Goal: Task Accomplishment & Management: Complete application form

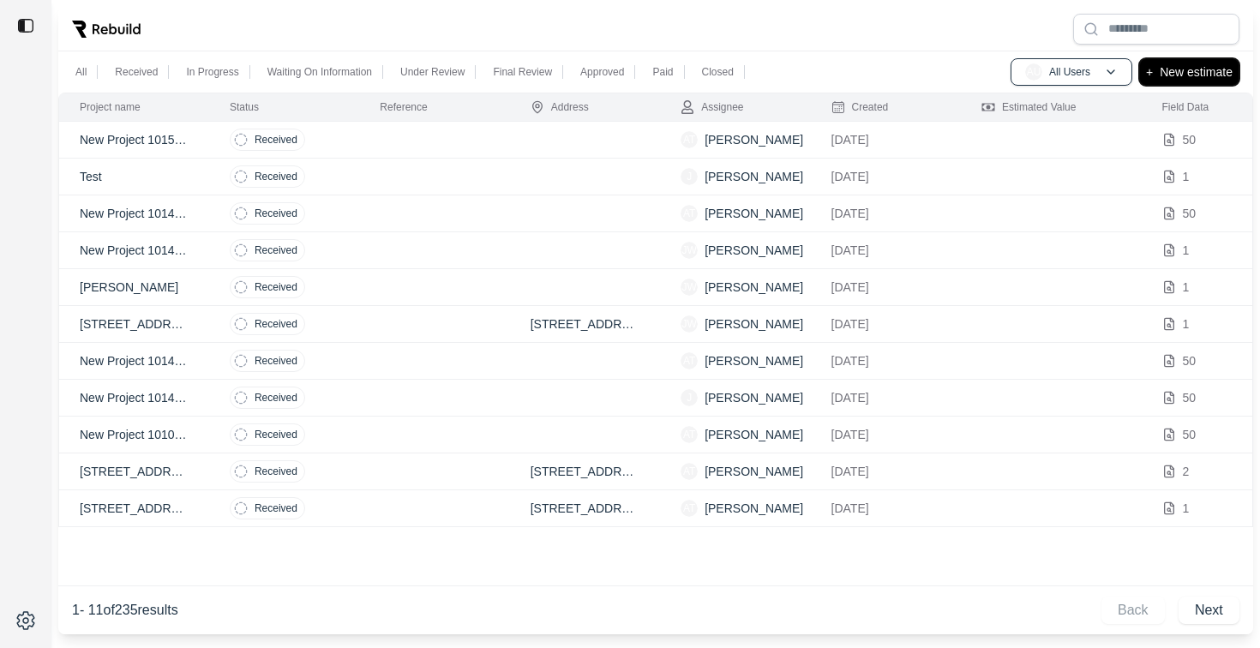
click at [1197, 75] on p "New estimate" at bounding box center [1196, 72] width 73 height 21
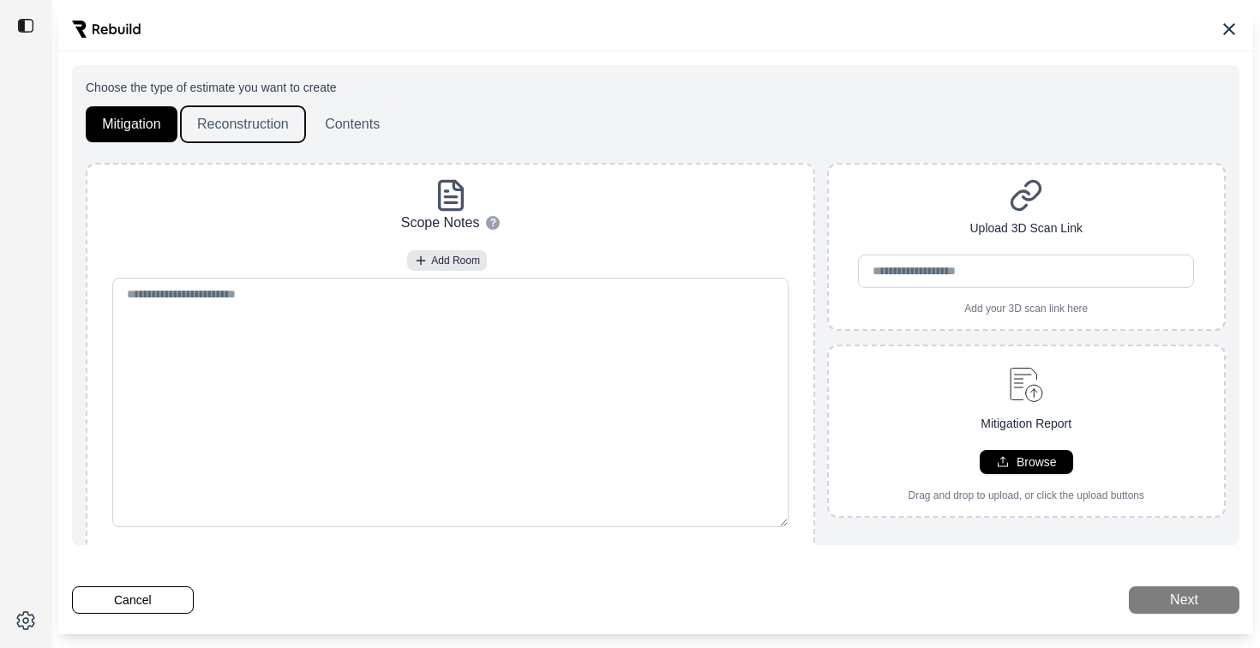
click at [245, 126] on button "Reconstruction" at bounding box center [243, 124] width 124 height 36
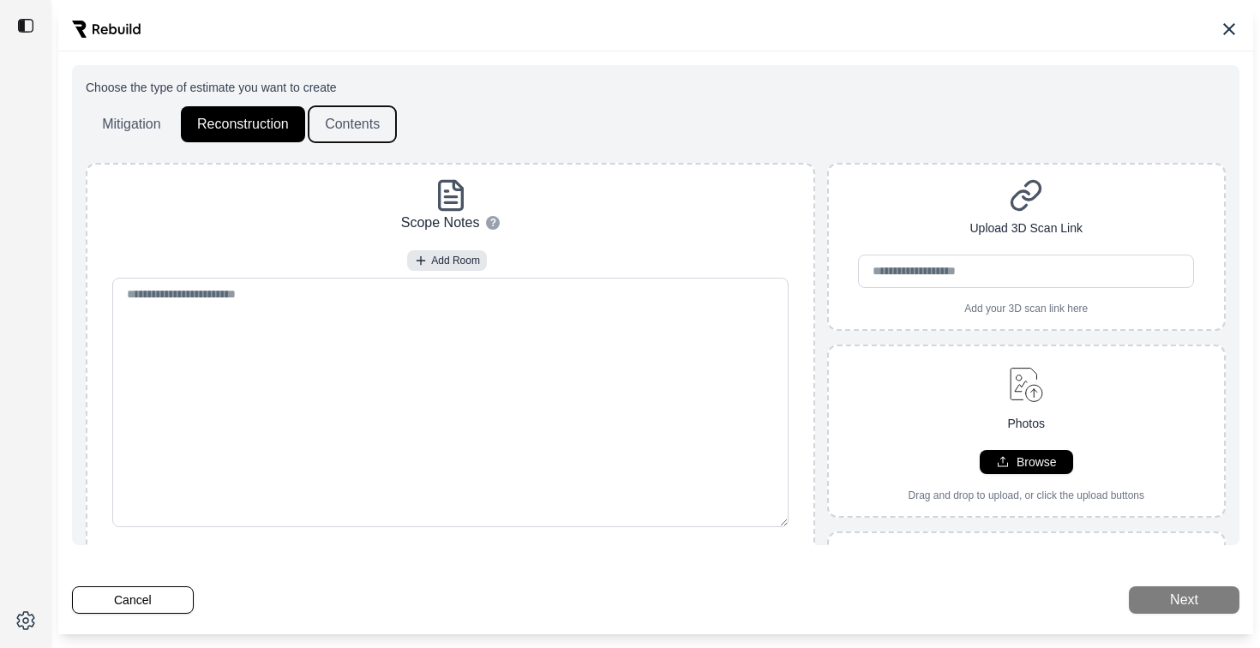
click at [363, 121] on button "Contents" at bounding box center [352, 124] width 87 height 36
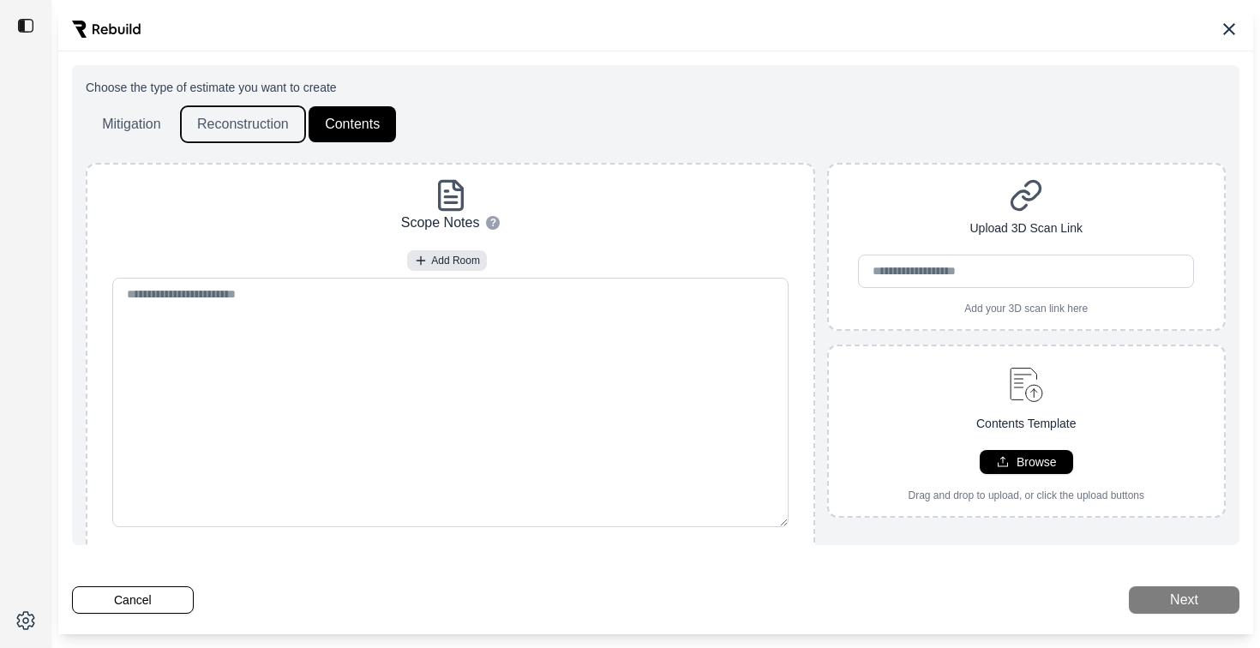
click at [255, 119] on button "Reconstruction" at bounding box center [243, 124] width 124 height 36
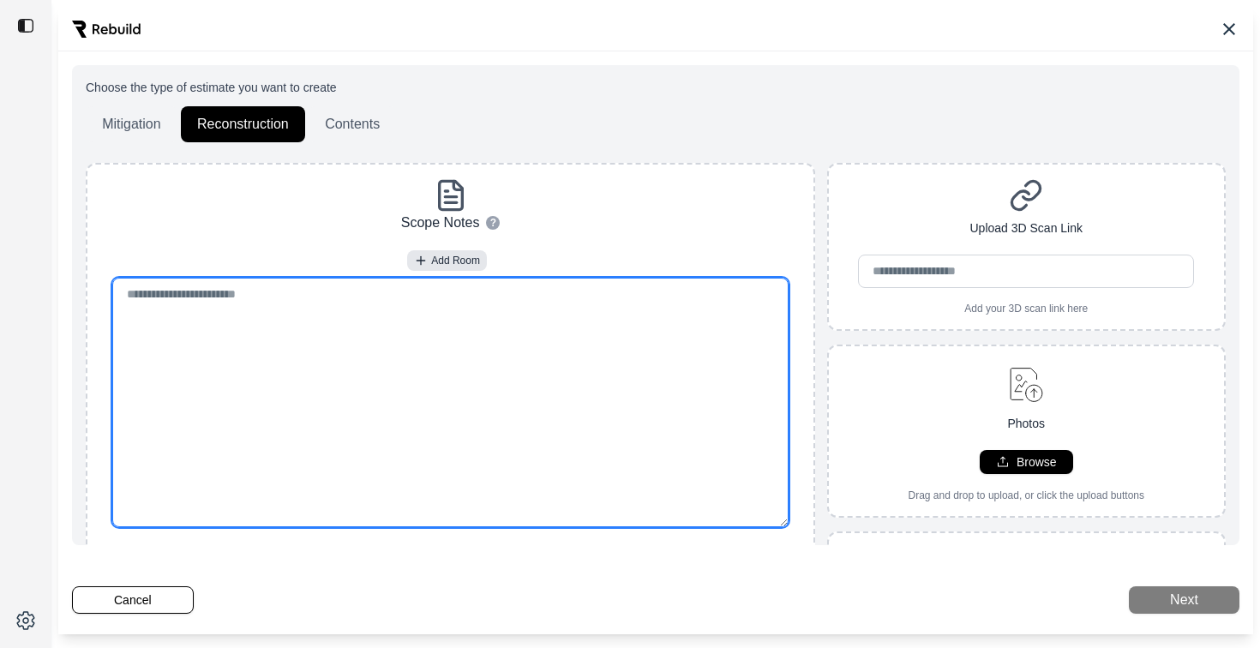
click at [427, 410] on textarea at bounding box center [450, 402] width 677 height 249
paste textarea "**********"
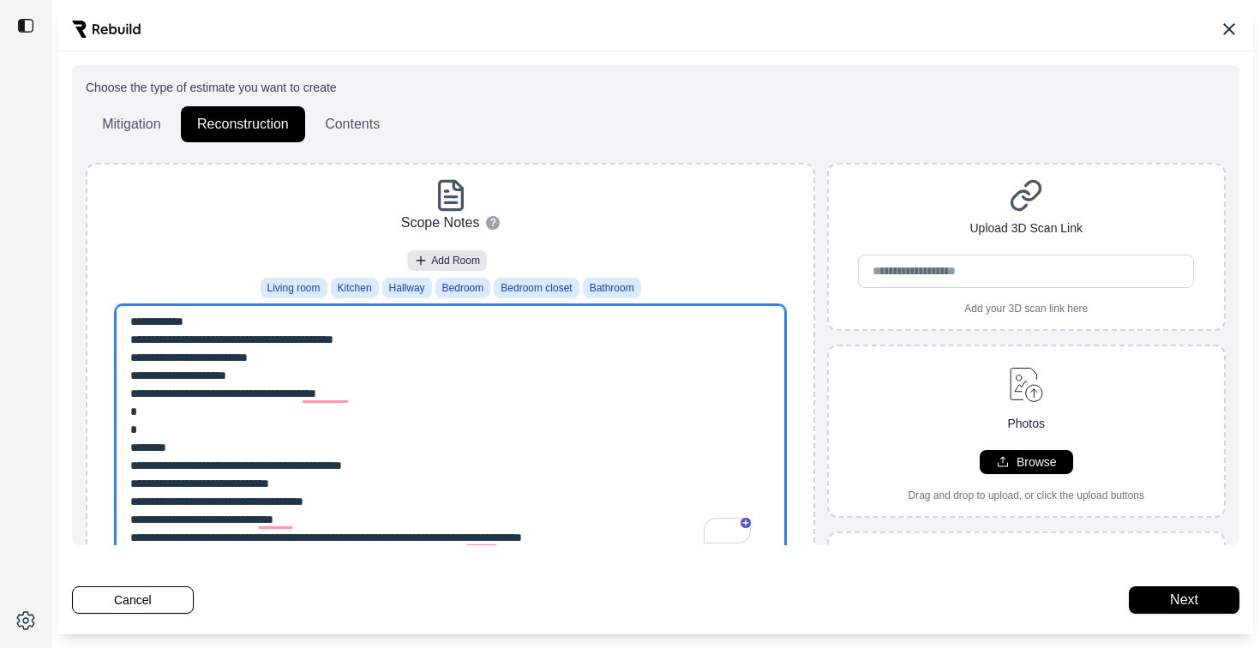
type textarea "**********"
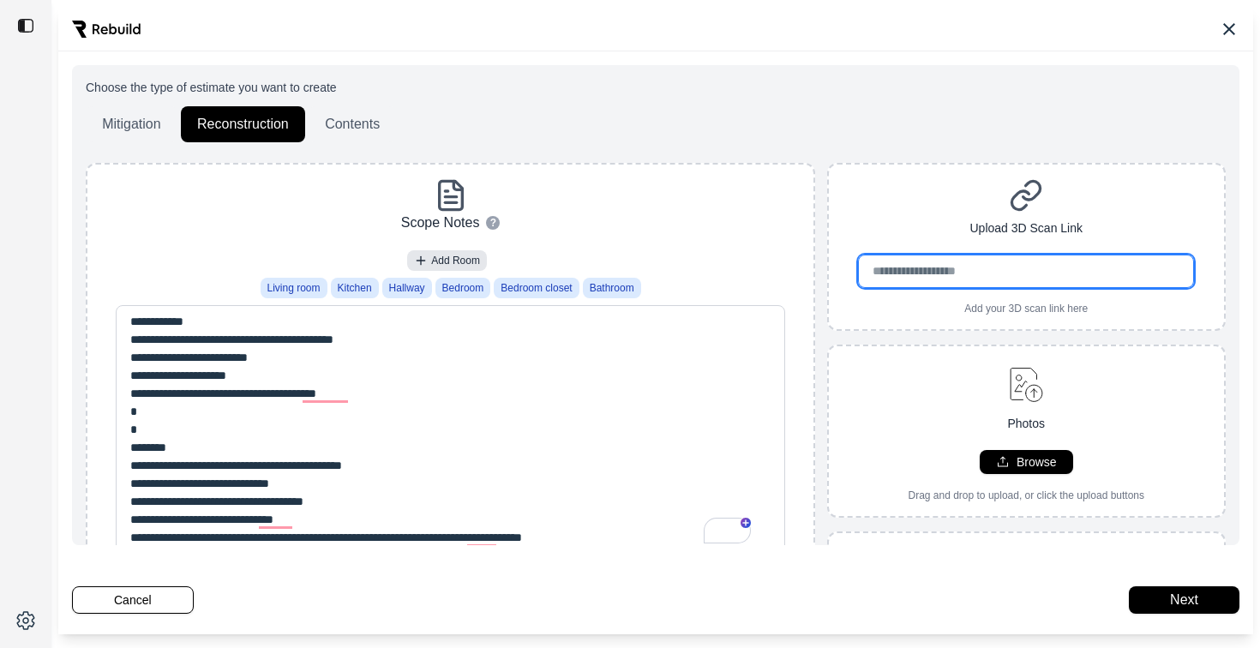
click at [900, 271] on input "url" at bounding box center [1026, 271] width 336 height 33
paste input "**********"
type input "**********"
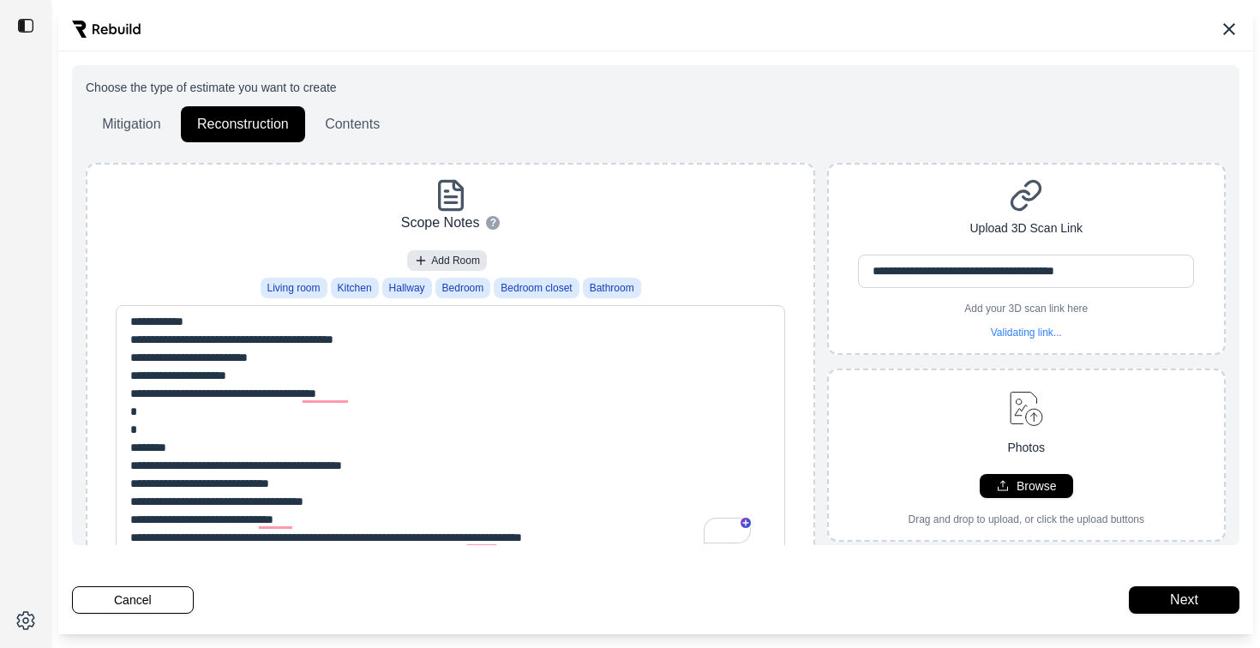
click at [905, 159] on div "**********" at bounding box center [656, 421] width 1140 height 684
click at [1197, 597] on button "Next" at bounding box center [1184, 599] width 111 height 27
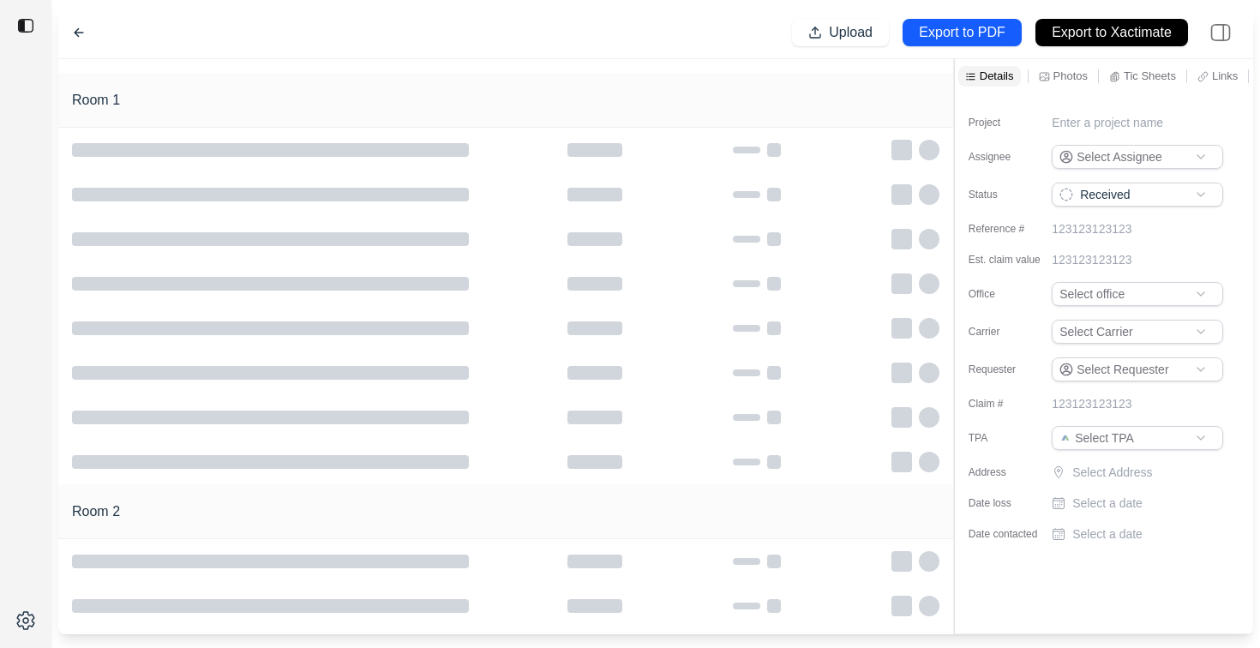
type input "**********"
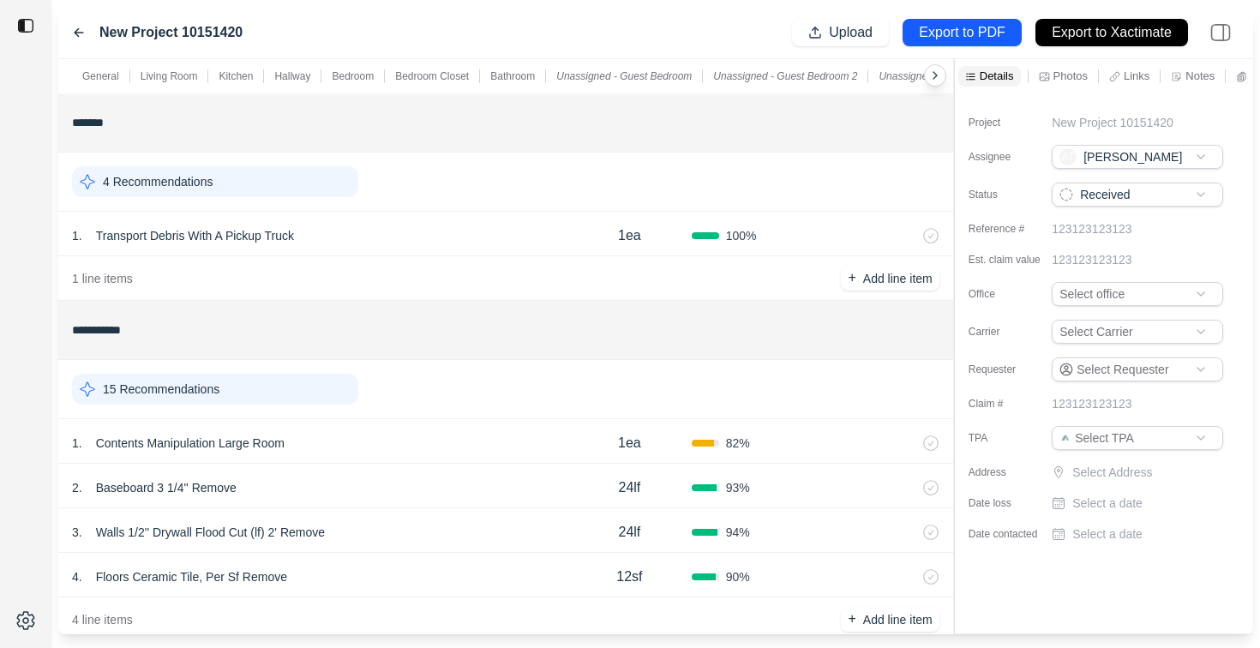
click at [78, 36] on icon at bounding box center [79, 33] width 9 height 8
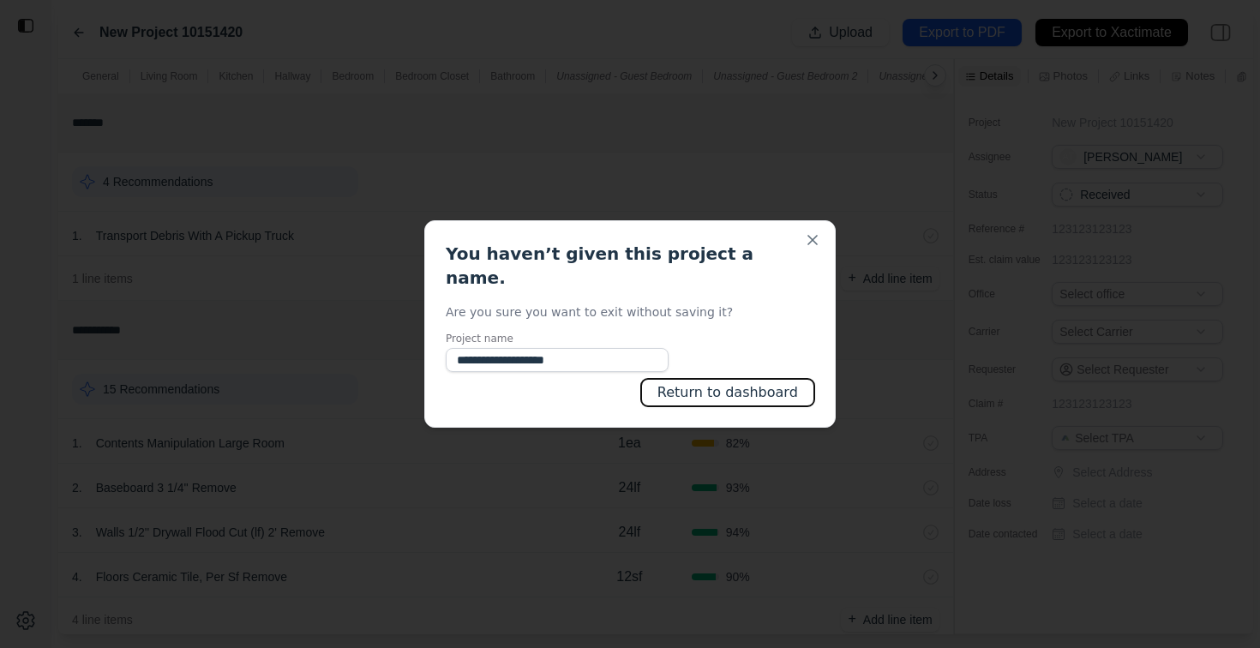
click at [746, 383] on button "Return to dashboard" at bounding box center [727, 392] width 173 height 27
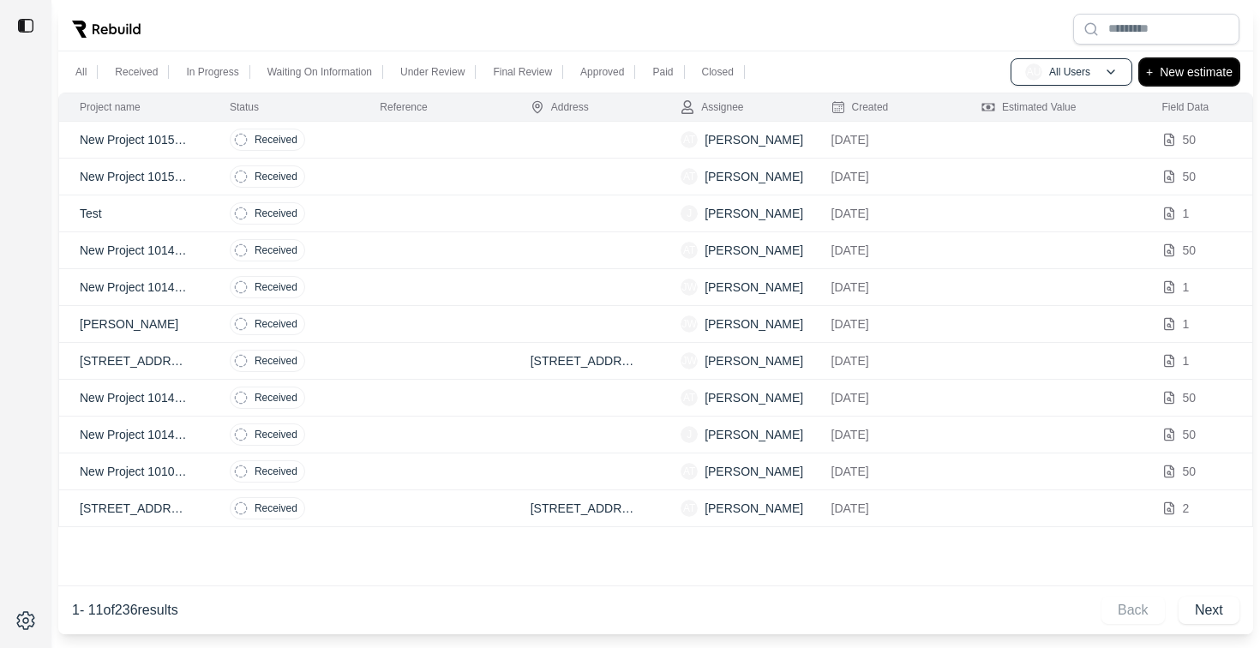
click at [1200, 72] on p "New estimate" at bounding box center [1196, 72] width 73 height 21
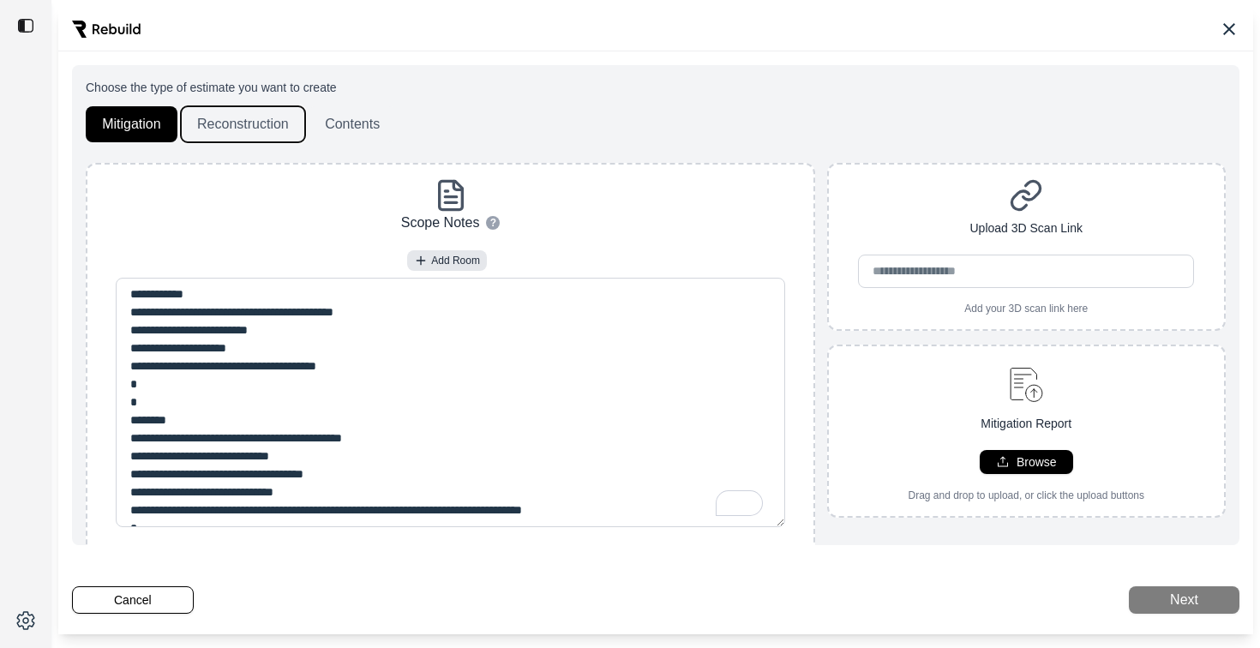
click at [231, 128] on button "Reconstruction" at bounding box center [243, 124] width 124 height 36
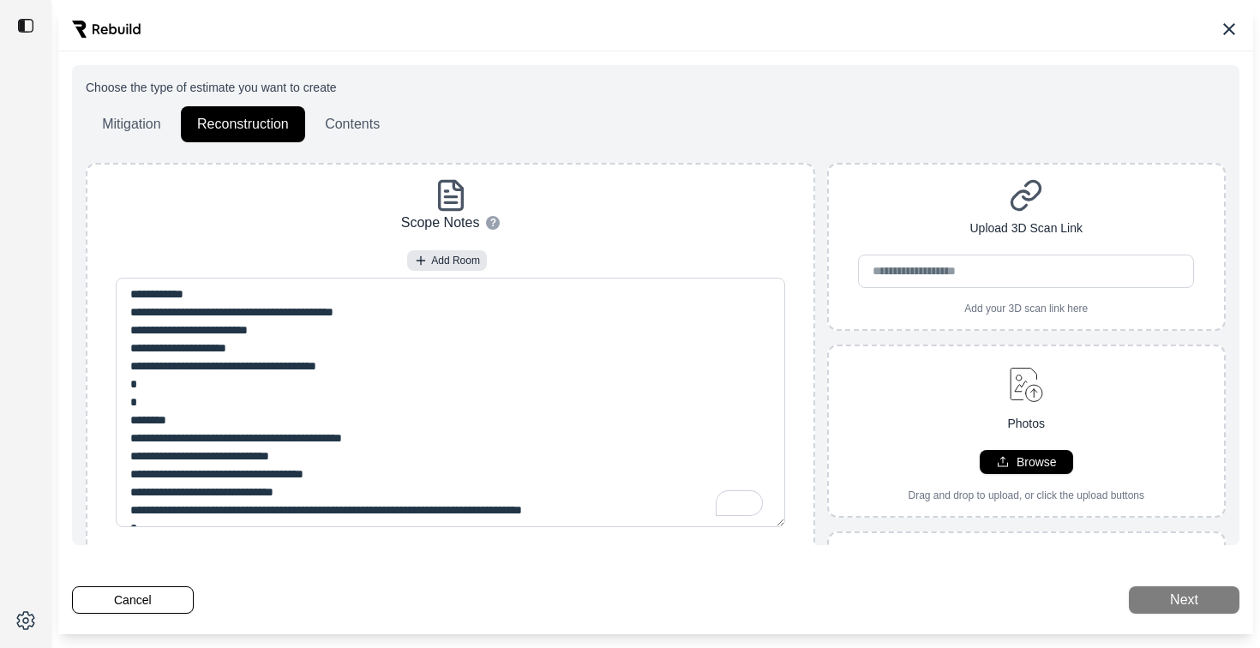
click at [409, 125] on div "Mitigation Reconstruction Contents" at bounding box center [656, 124] width 1140 height 36
click at [380, 125] on button "Contents" at bounding box center [352, 124] width 87 height 36
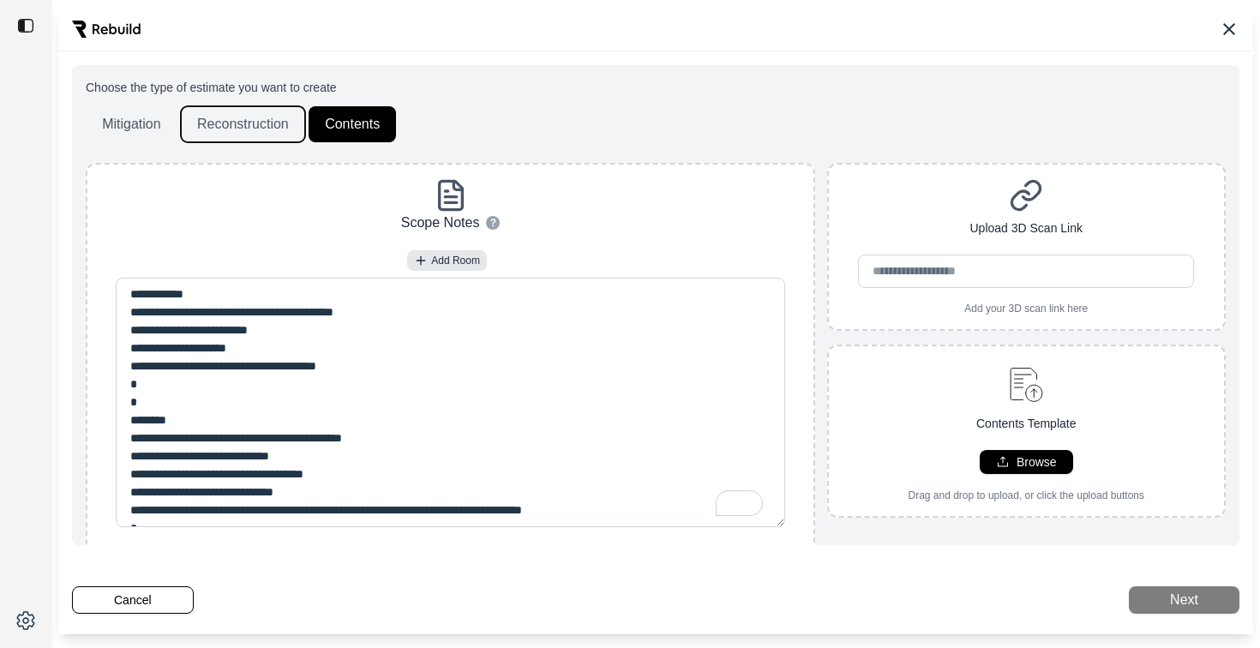
click at [246, 129] on button "Reconstruction" at bounding box center [243, 124] width 124 height 36
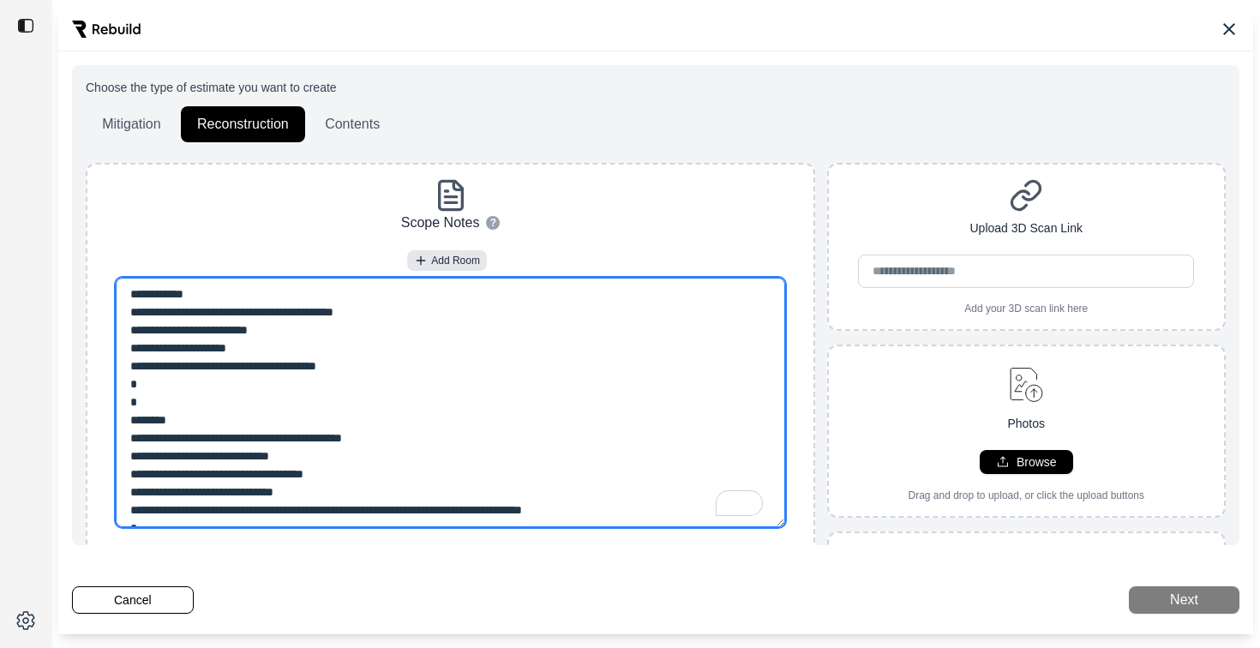
click at [306, 307] on textarea "To enrich screen reader interactions, please activate Accessibility in Grammarl…" at bounding box center [450, 402] width 669 height 249
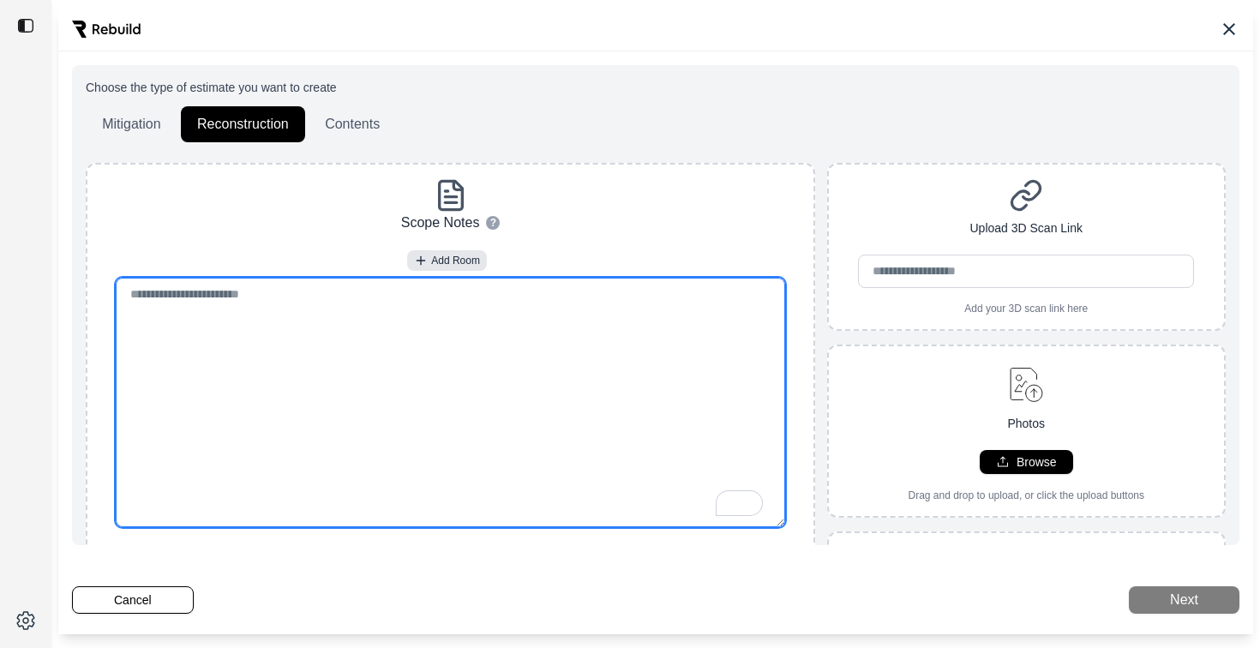
paste textarea "**********"
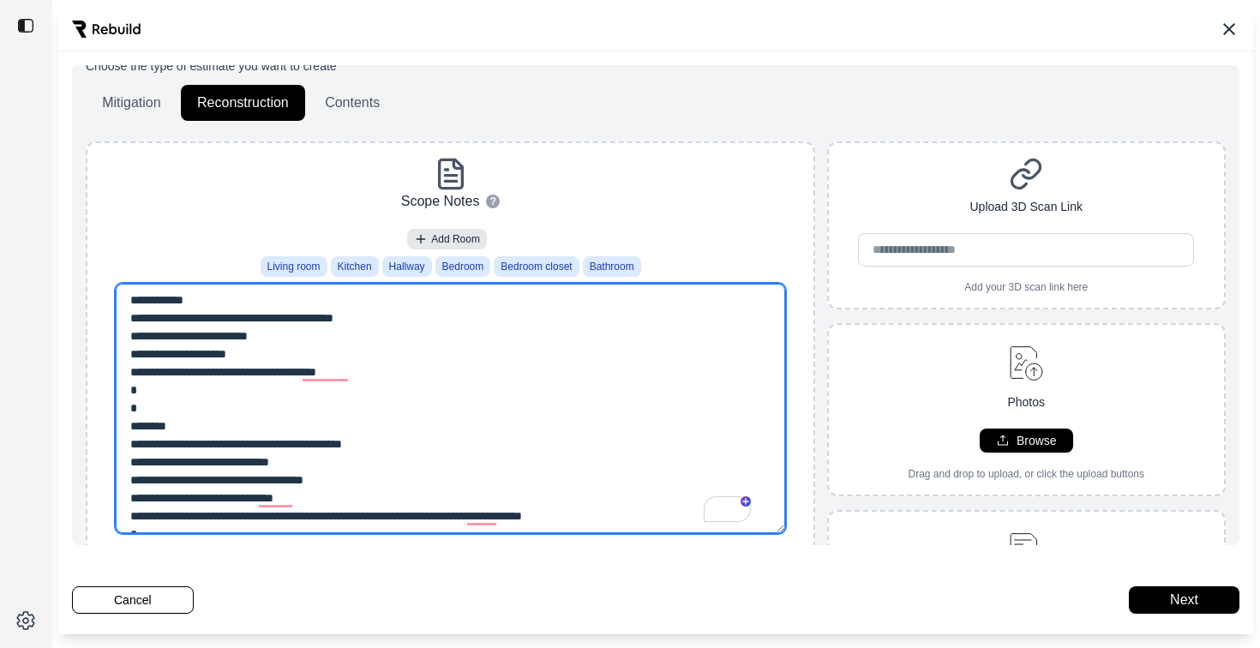
type textarea "**********"
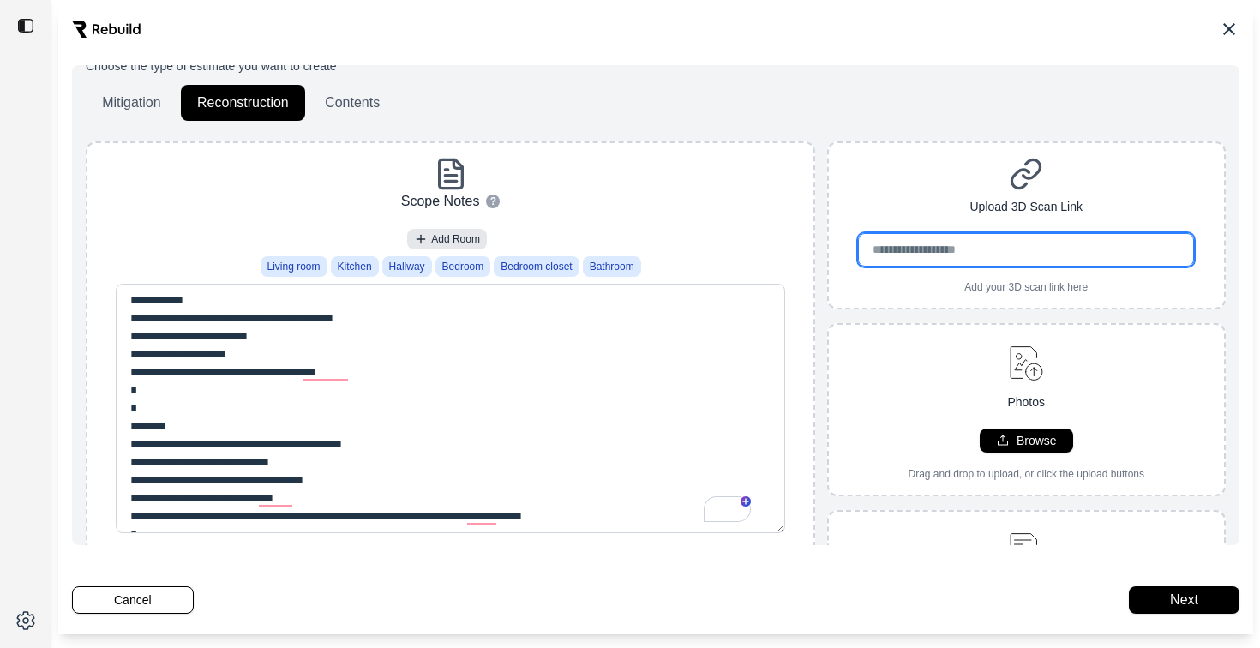
click at [975, 256] on input "url" at bounding box center [1026, 249] width 336 height 33
paste input "**********"
type input "**********"
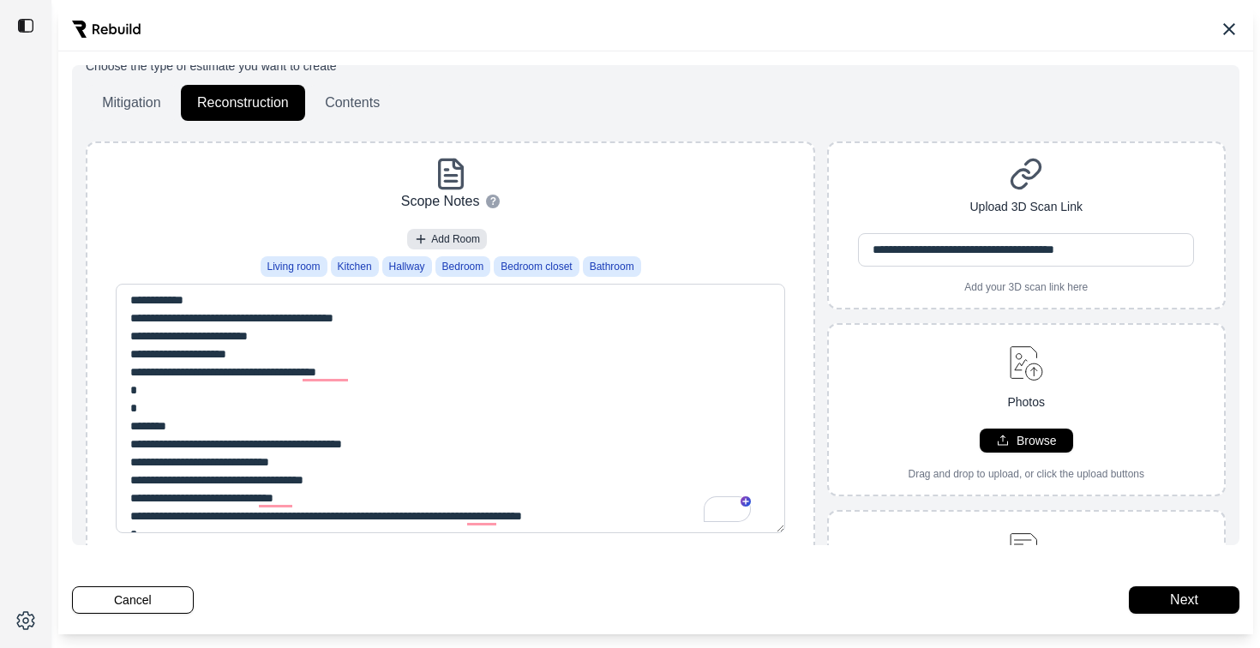
click at [916, 173] on div "**********" at bounding box center [1027, 225] width 396 height 137
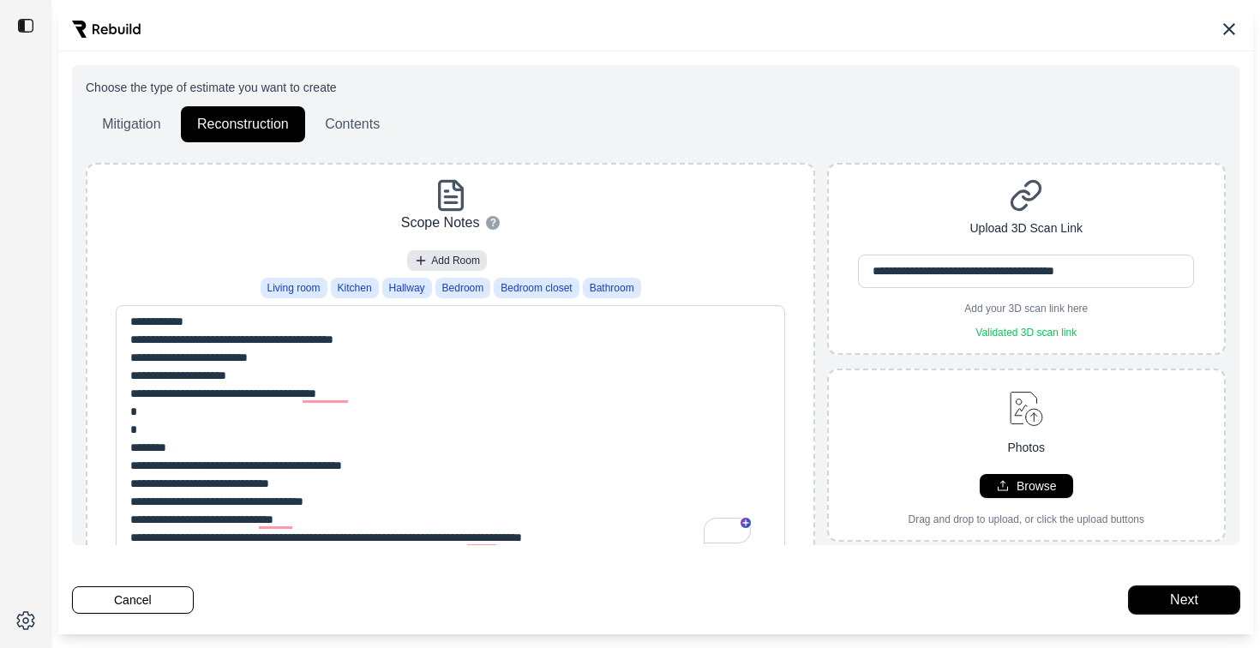
click at [1188, 603] on button "Next" at bounding box center [1184, 599] width 111 height 27
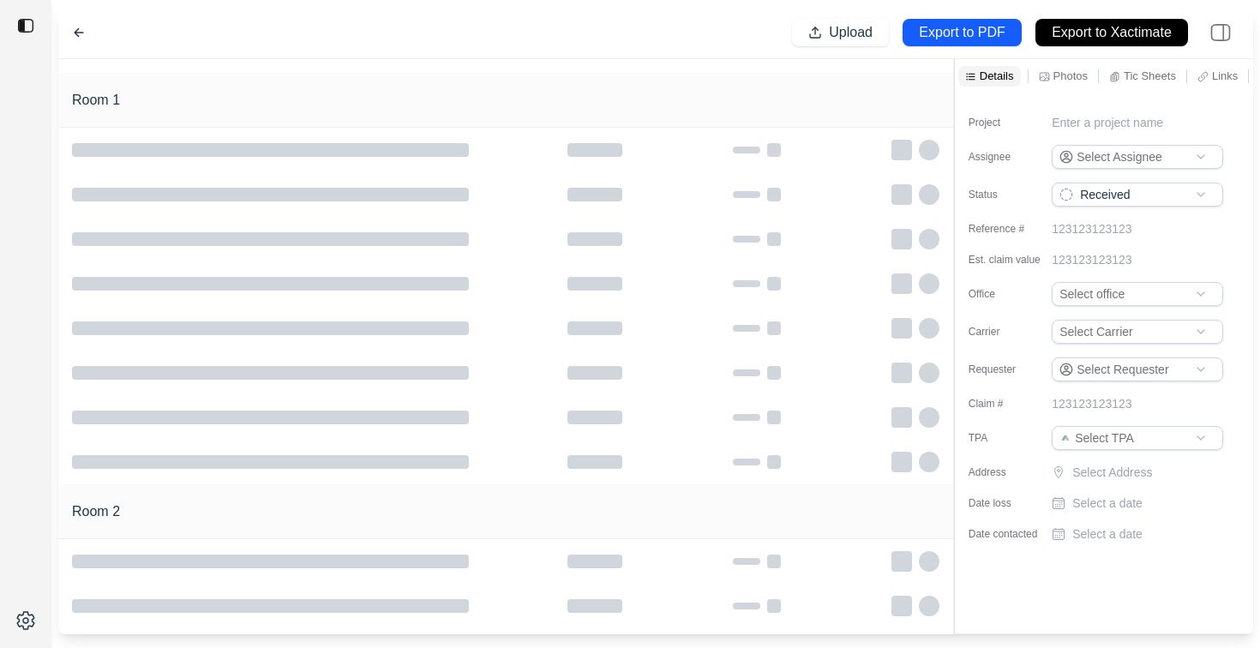
type input "**********"
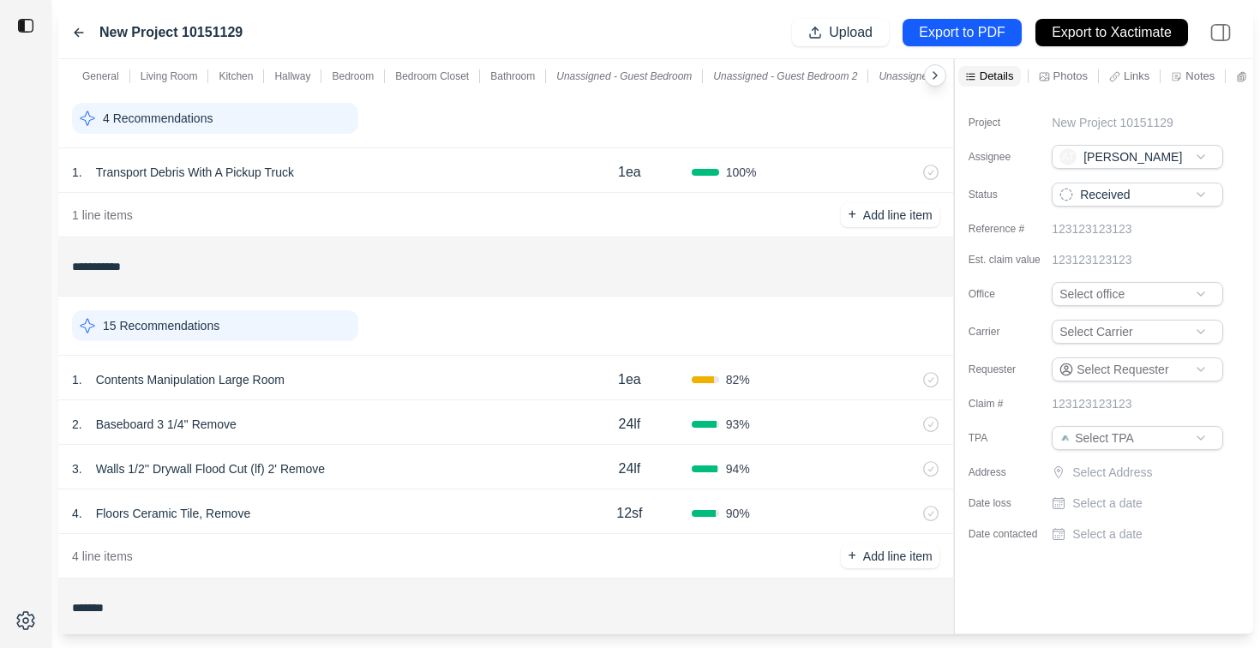
scroll to position [70, 0]
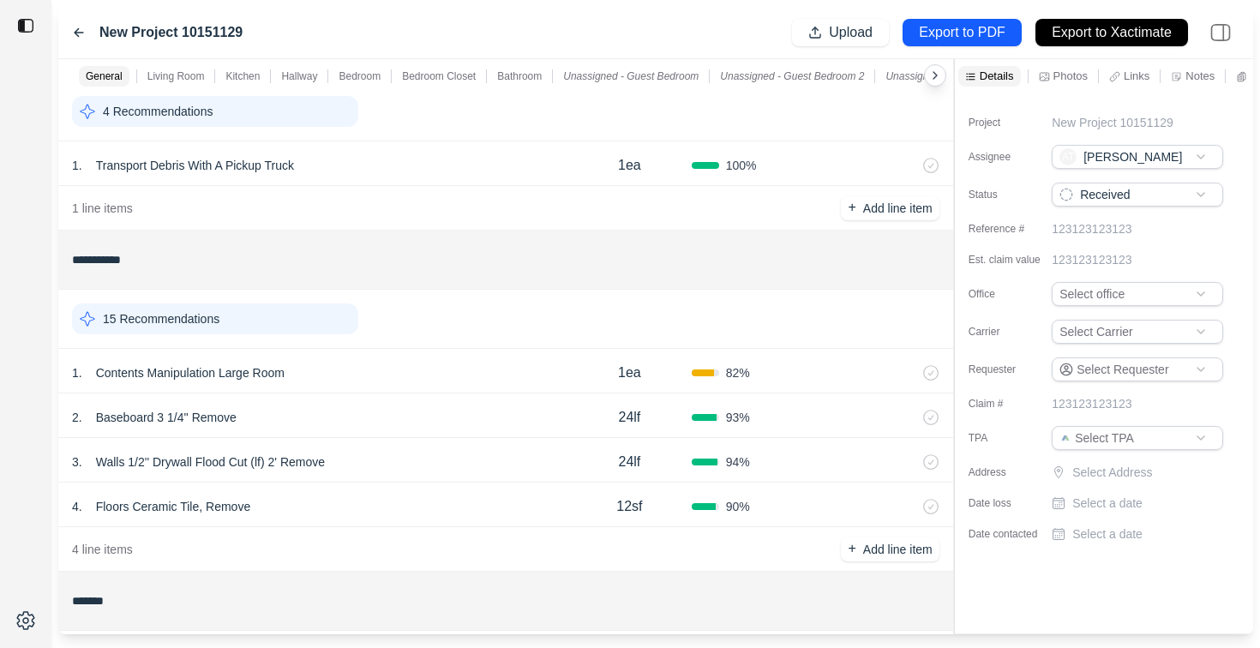
click at [405, 363] on div "1 . Contents Manipulation Large Room" at bounding box center [319, 373] width 495 height 24
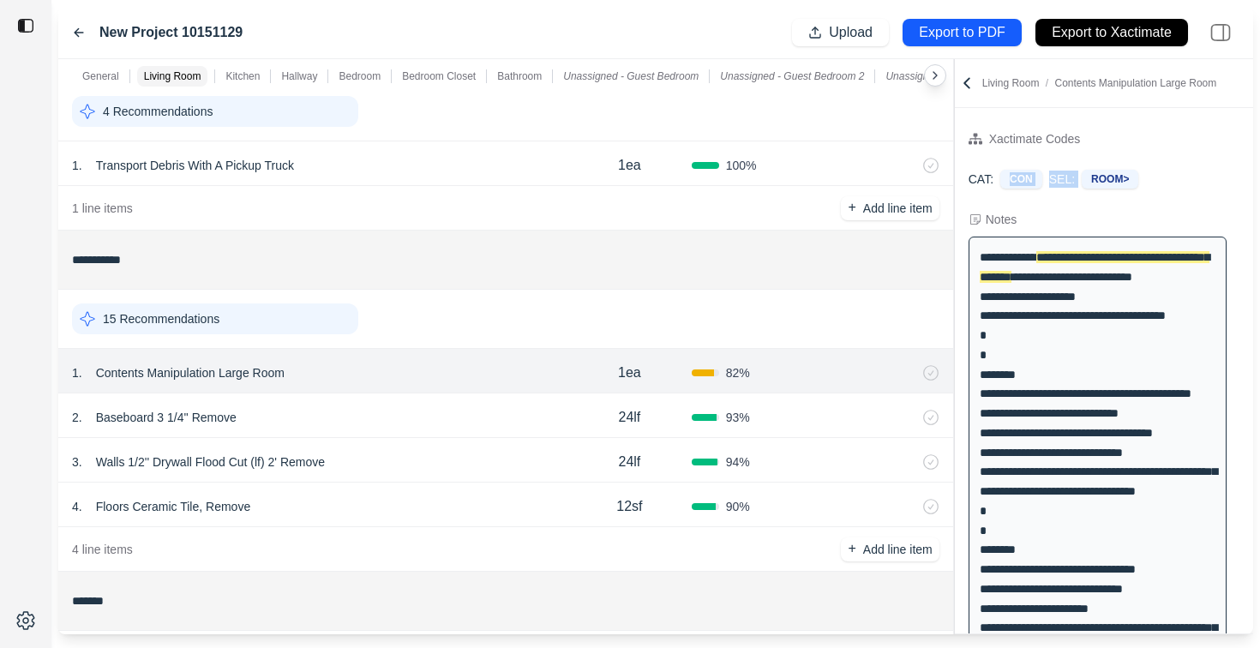
drag, startPoint x: 1155, startPoint y: 171, endPoint x: 1007, endPoint y: 163, distance: 147.6
click at [1007, 163] on div "CAT: CON SEL: ROOM>" at bounding box center [1104, 179] width 298 height 46
click at [1166, 179] on div "CAT: CON SEL: ROOM>" at bounding box center [1104, 179] width 271 height 19
drag, startPoint x: 1149, startPoint y: 179, endPoint x: 982, endPoint y: 122, distance: 176.7
click at [982, 122] on div "Xactimate Codes CAT: CON SEL: ROOM>" at bounding box center [1104, 165] width 298 height 87
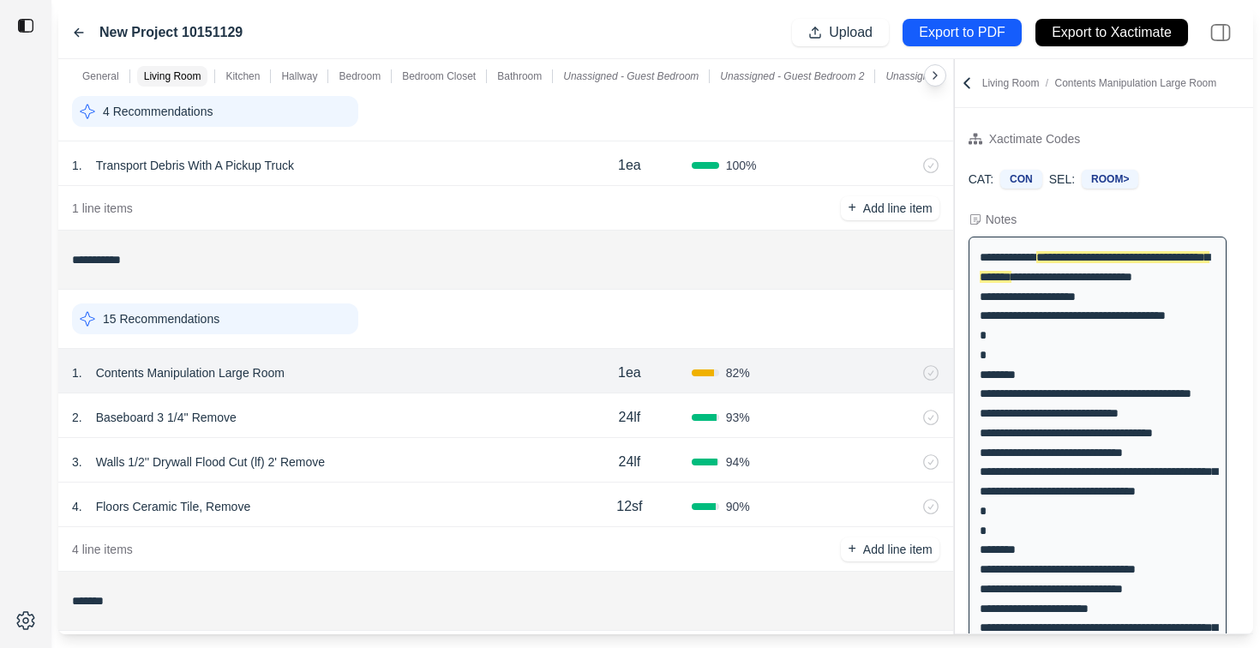
click at [1159, 178] on div "CAT: CON SEL: ROOM>" at bounding box center [1104, 179] width 271 height 19
click at [420, 405] on div "2 . Baseboard 3 1/4'' Remove" at bounding box center [319, 417] width 495 height 24
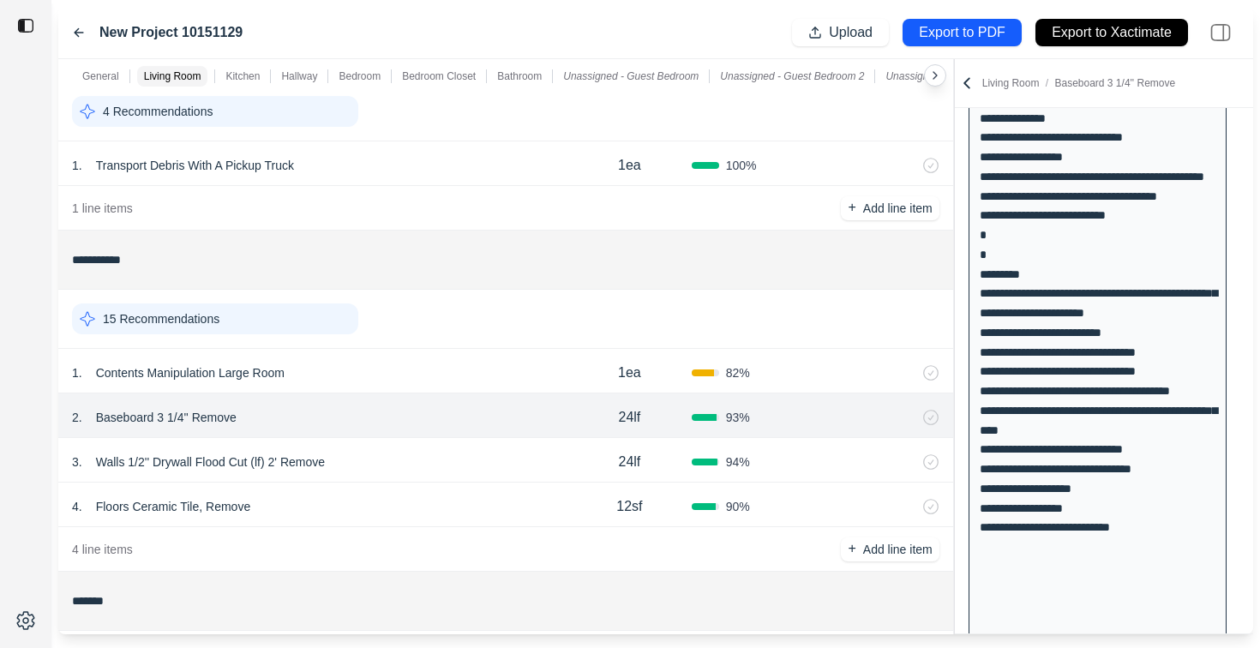
scroll to position [858, 0]
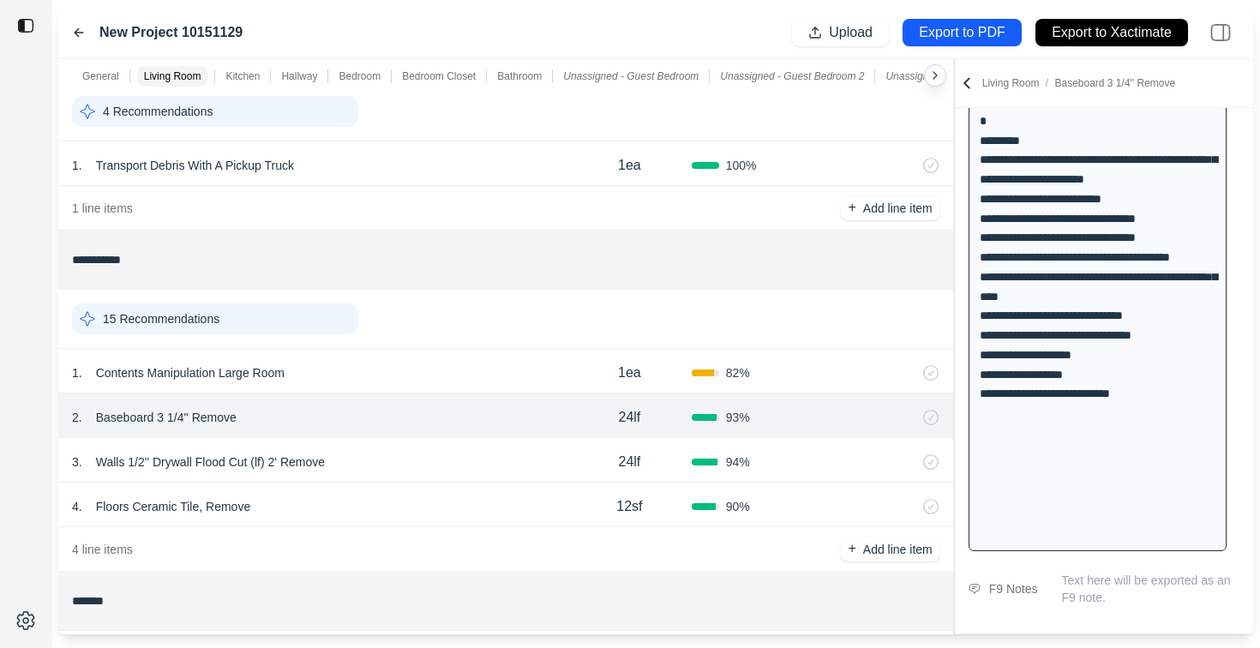
click at [282, 321] on div "15 Recommendations" at bounding box center [215, 318] width 286 height 31
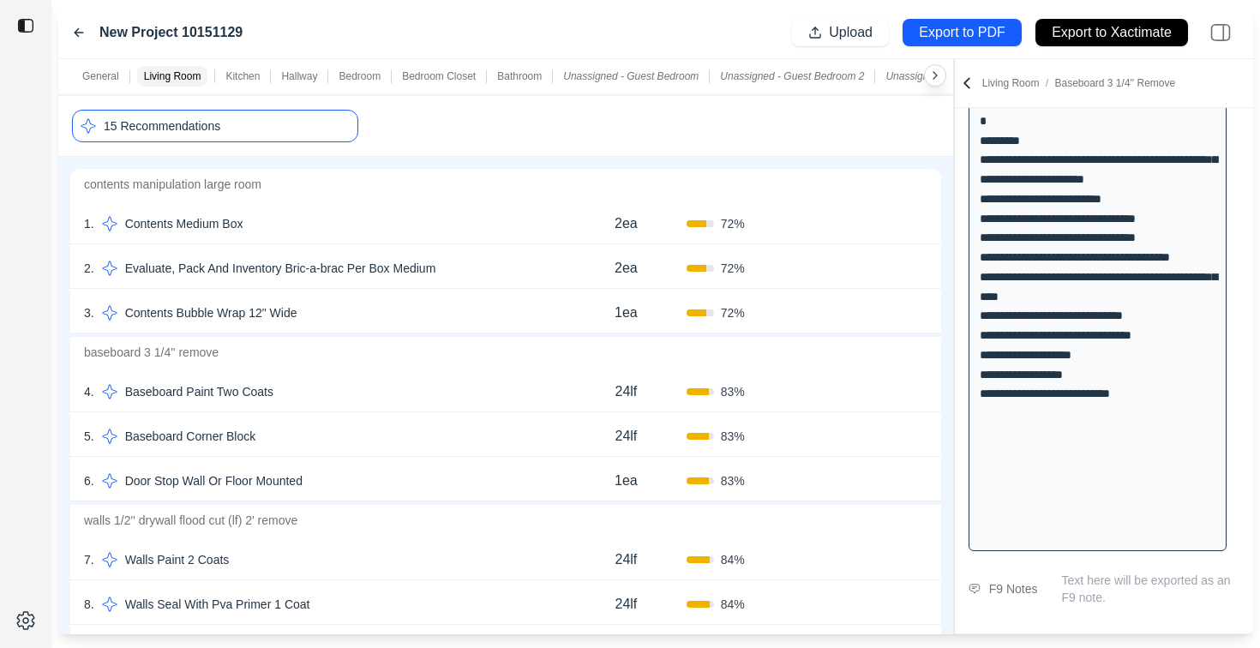
scroll to position [246, 0]
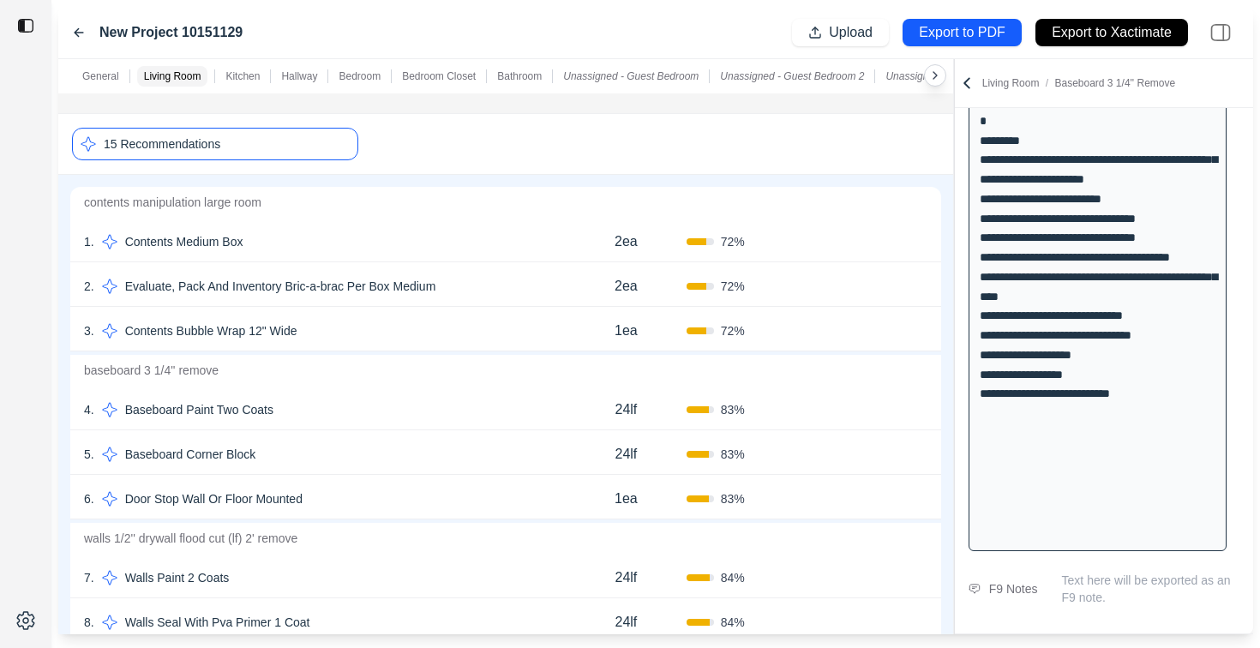
click at [289, 146] on div "15 Recommendations" at bounding box center [215, 144] width 286 height 33
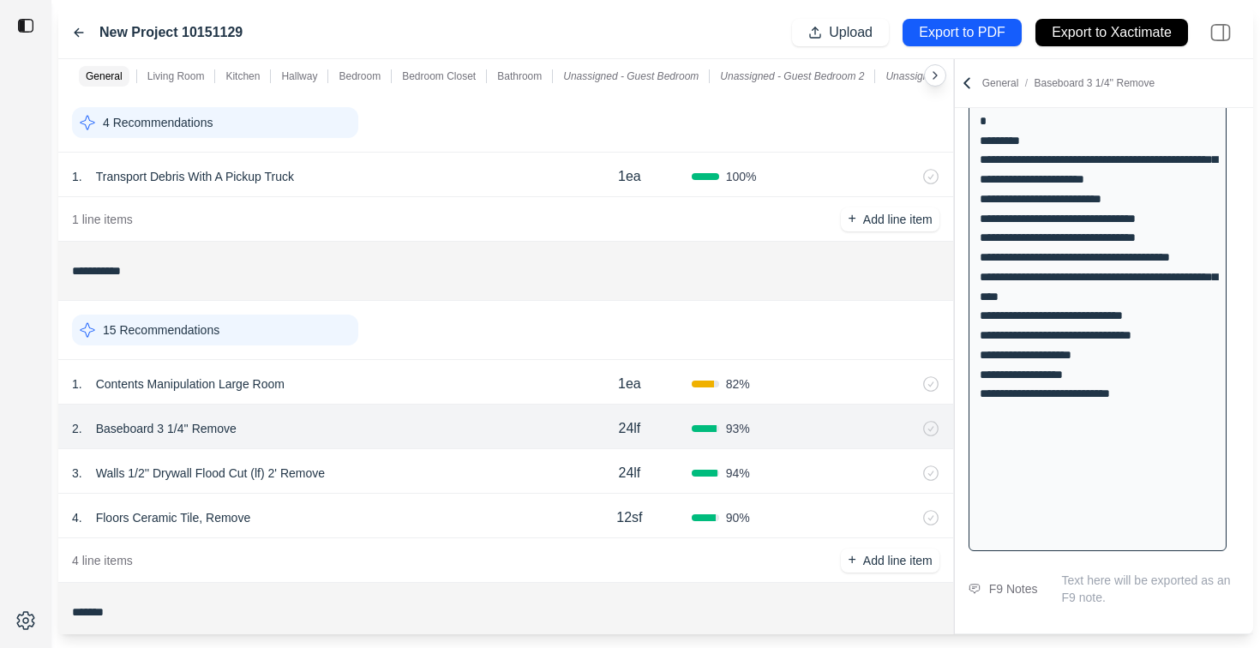
scroll to position [58, 0]
click at [243, 327] on div "15 Recommendations" at bounding box center [215, 330] width 286 height 31
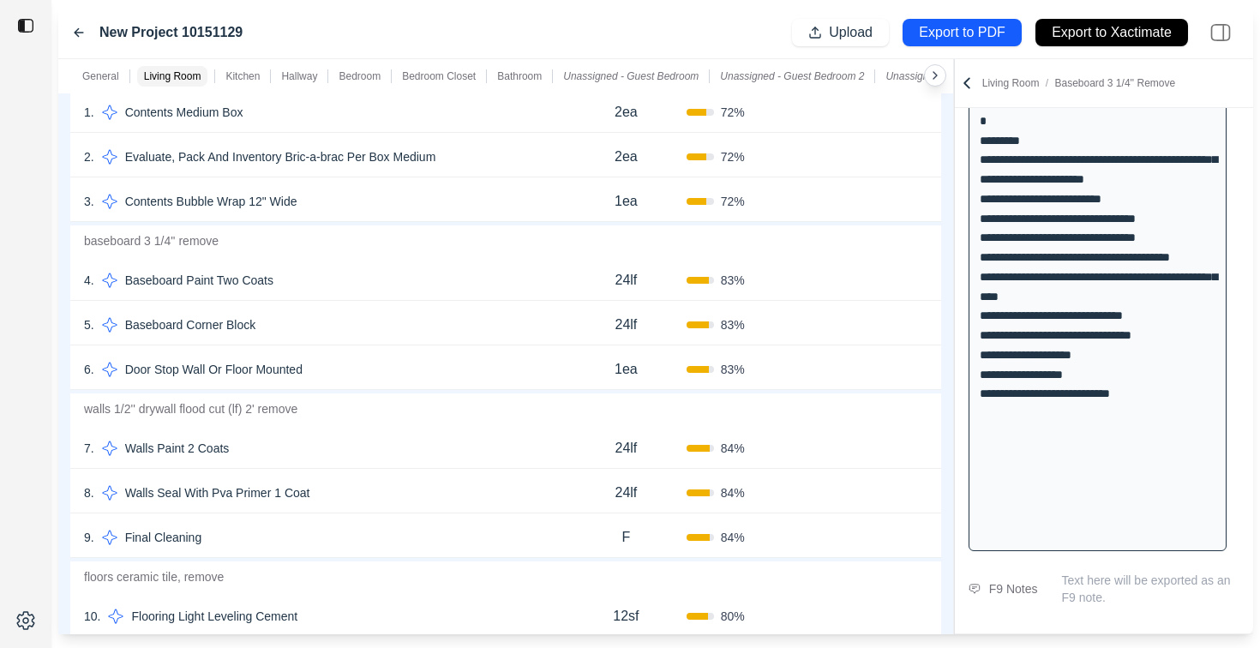
scroll to position [381, 0]
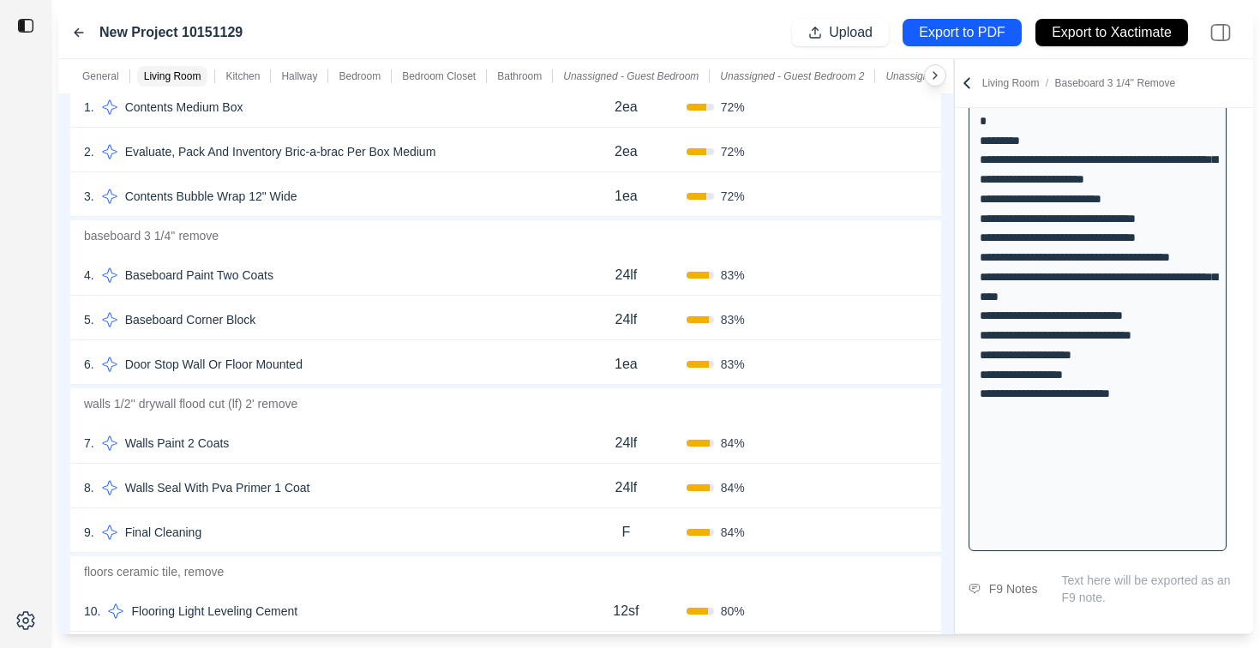
click at [513, 439] on div "7 . Walls Paint 2 Coats" at bounding box center [325, 443] width 482 height 24
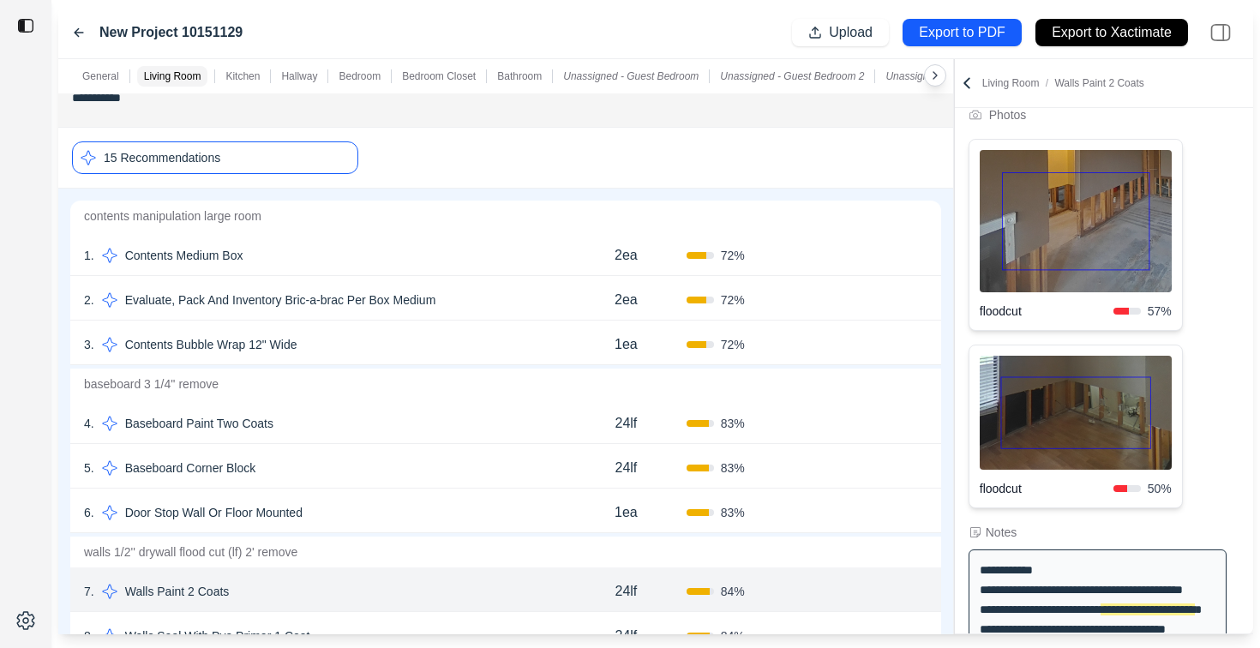
scroll to position [209, 0]
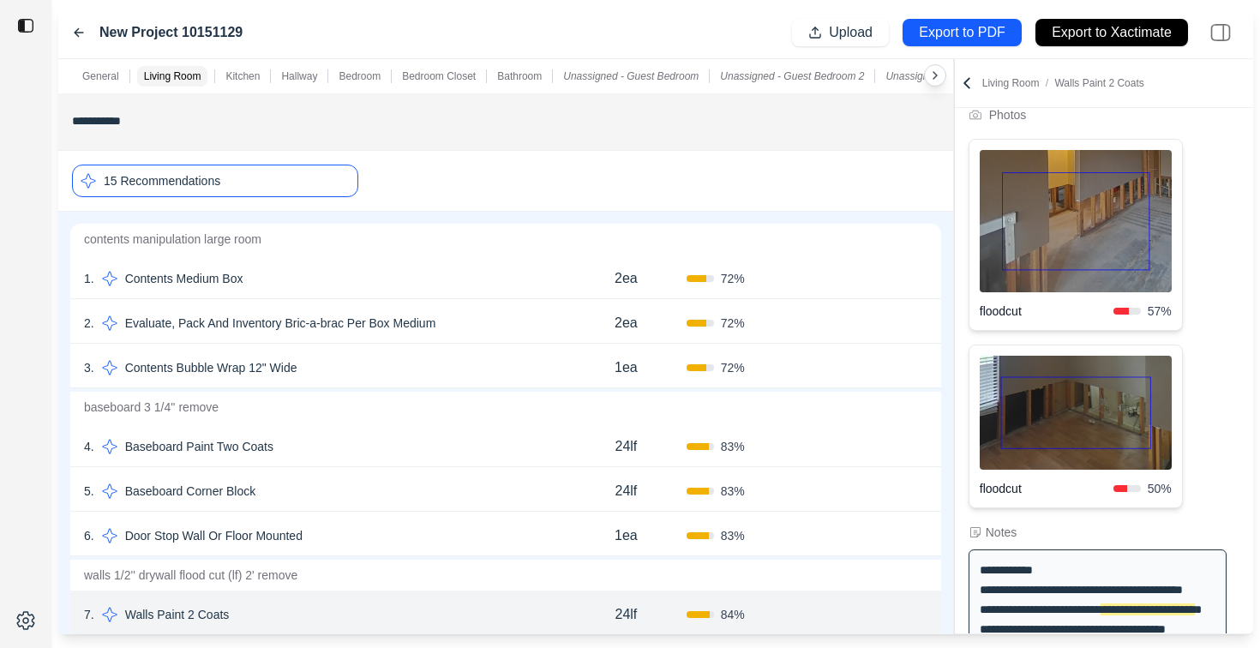
click at [275, 180] on div "15 Recommendations" at bounding box center [215, 181] width 286 height 33
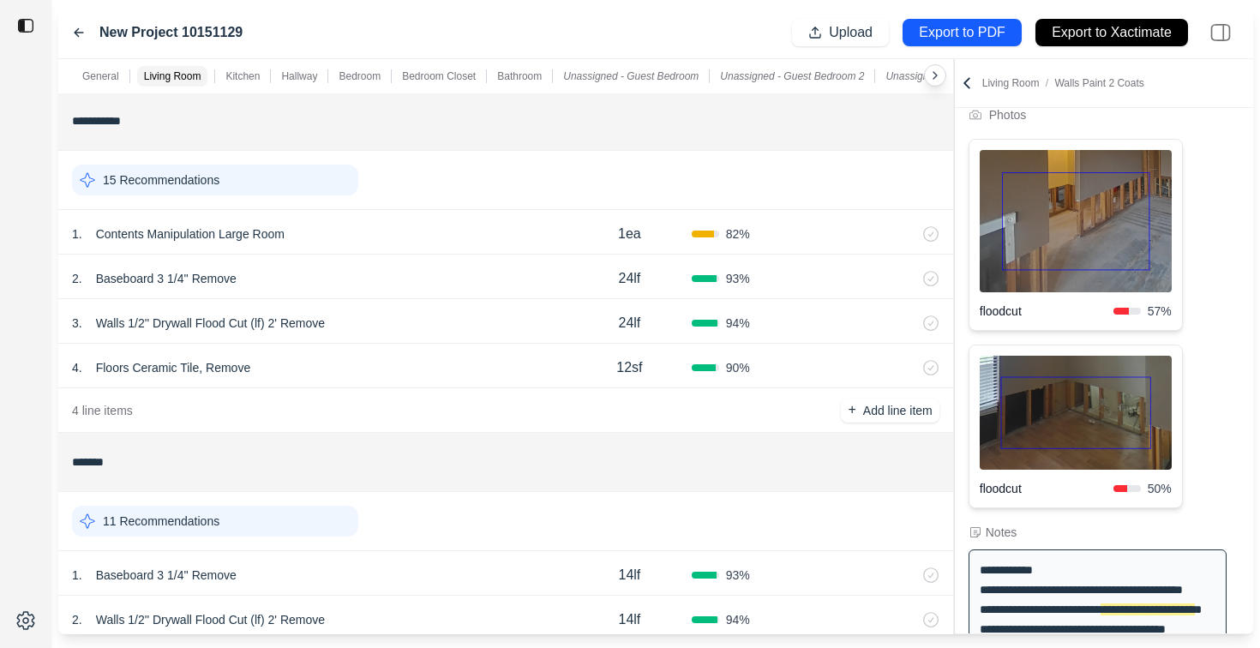
click at [486, 249] on div "1 . Contents Manipulation Large Room 1ea 82 %" at bounding box center [505, 232] width 895 height 45
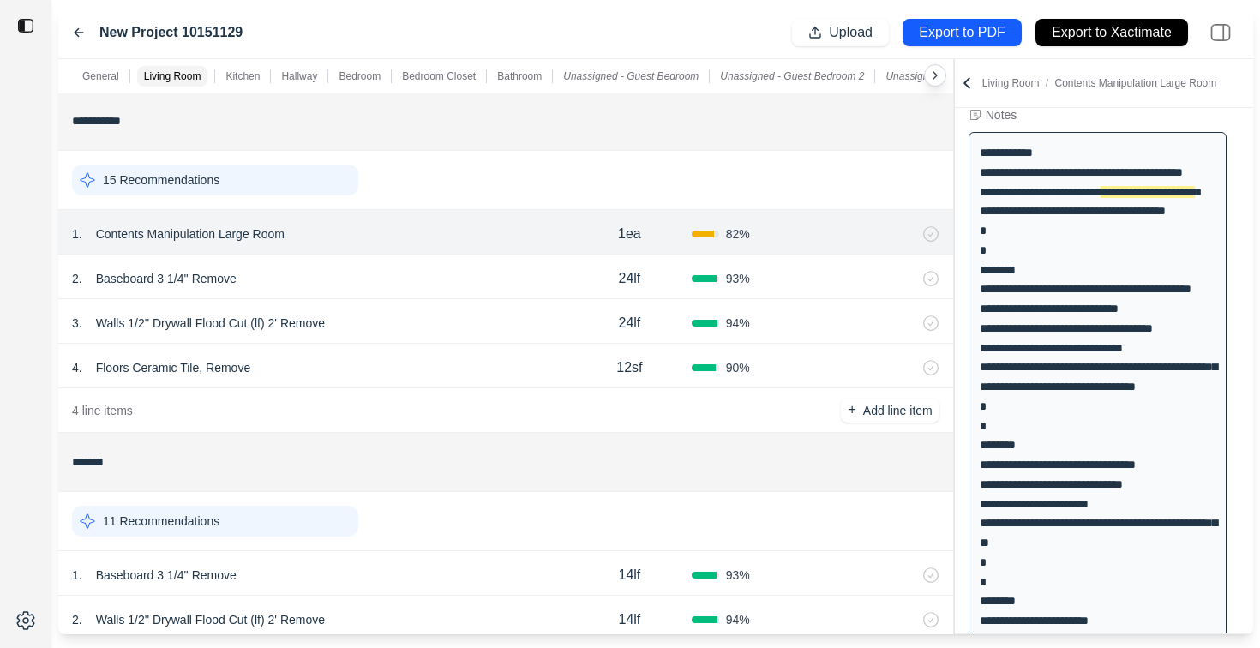
scroll to position [0, 0]
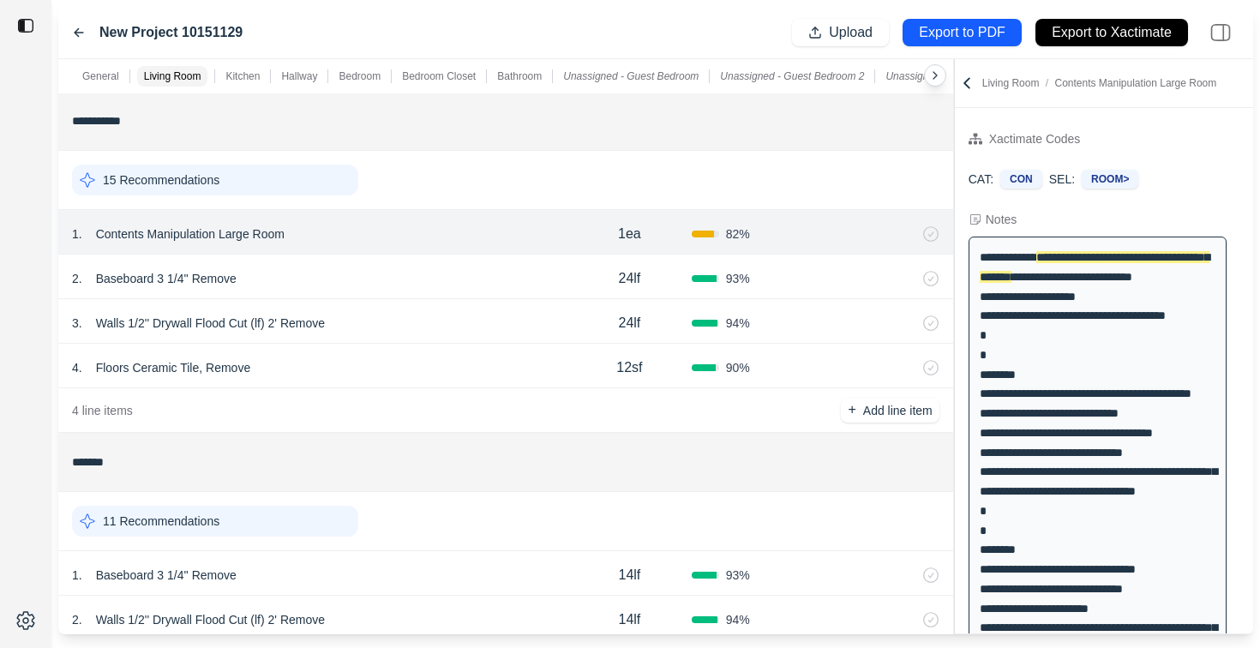
click at [499, 296] on div "2 . Baseboard 3 1/4'' Remove 24lf 93 %" at bounding box center [505, 277] width 895 height 45
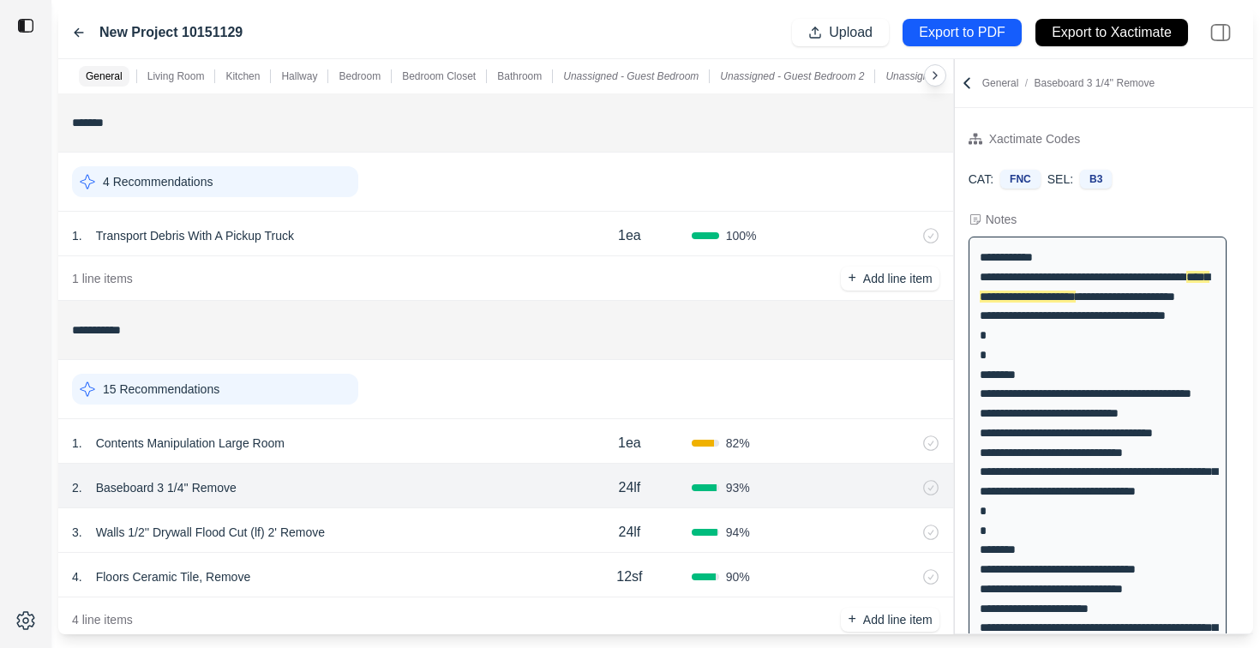
click at [437, 443] on div "1 . Contents Manipulation Large Room" at bounding box center [319, 443] width 495 height 24
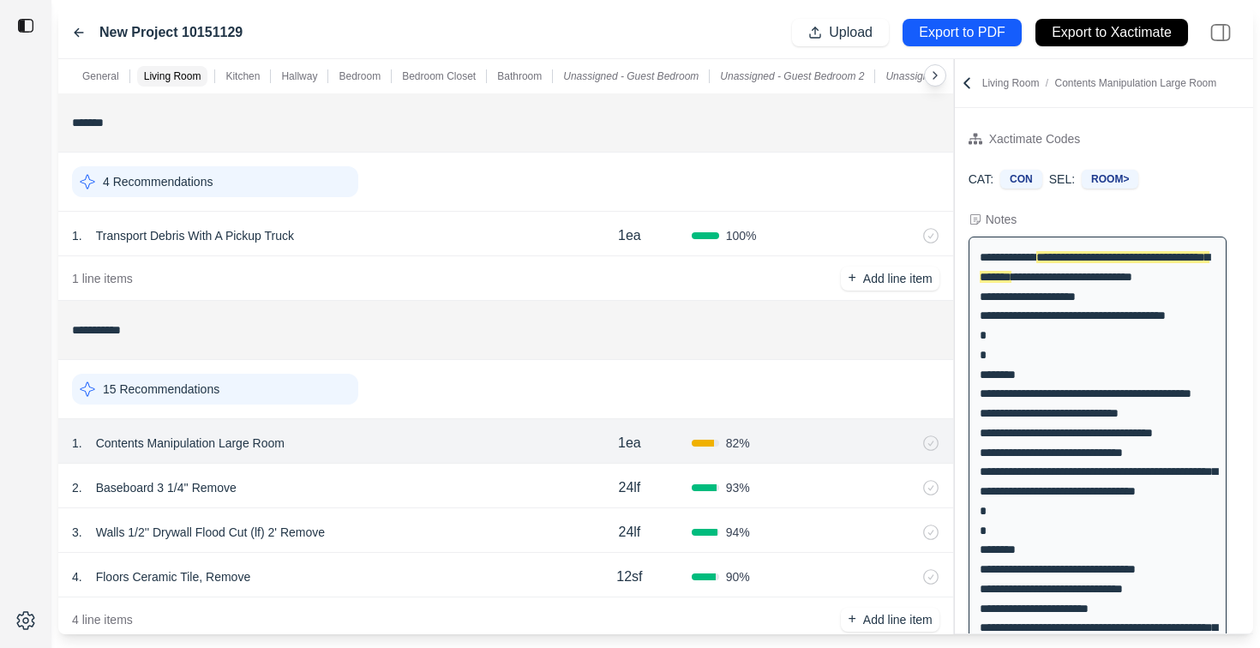
click at [413, 528] on div "3 . Walls 1/2'' Drywall Flood Cut (lf) 2' Remove" at bounding box center [319, 532] width 495 height 24
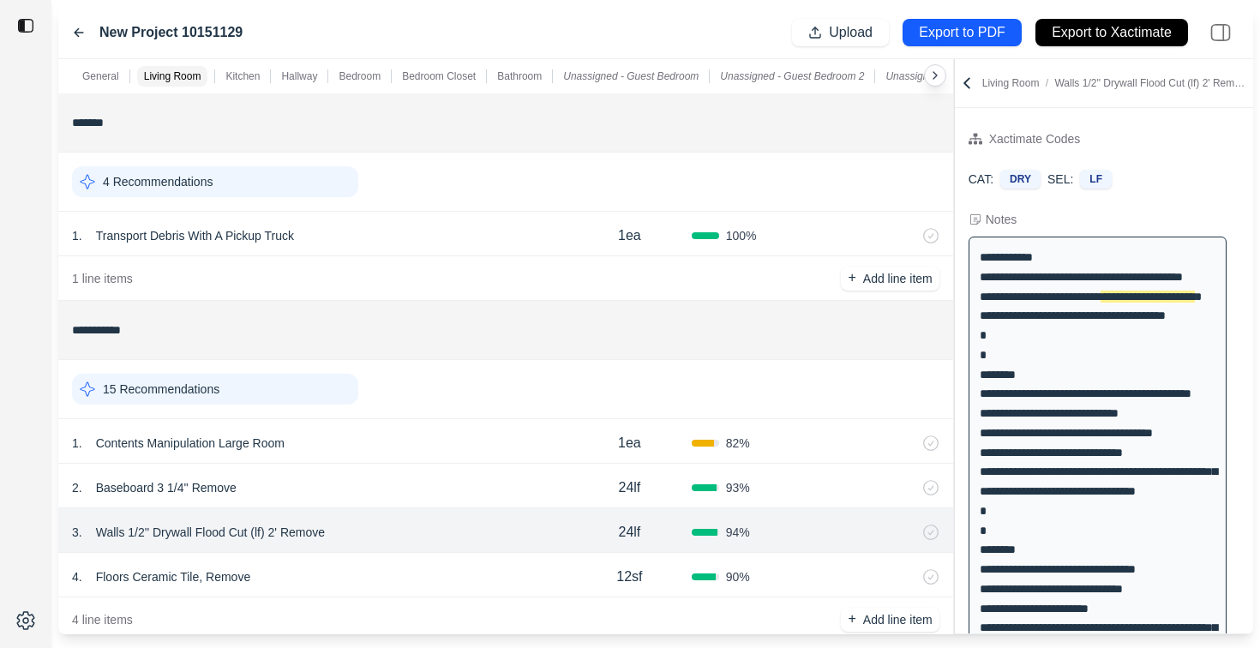
click at [969, 84] on icon at bounding box center [966, 83] width 17 height 17
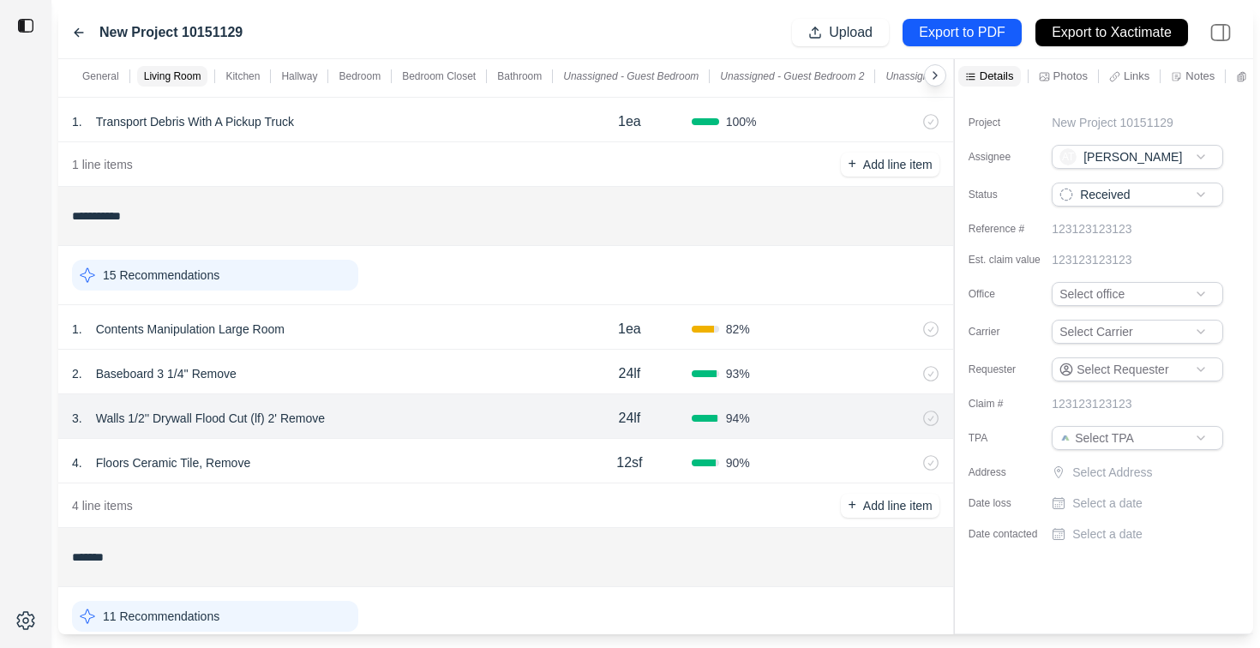
scroll to position [117, 0]
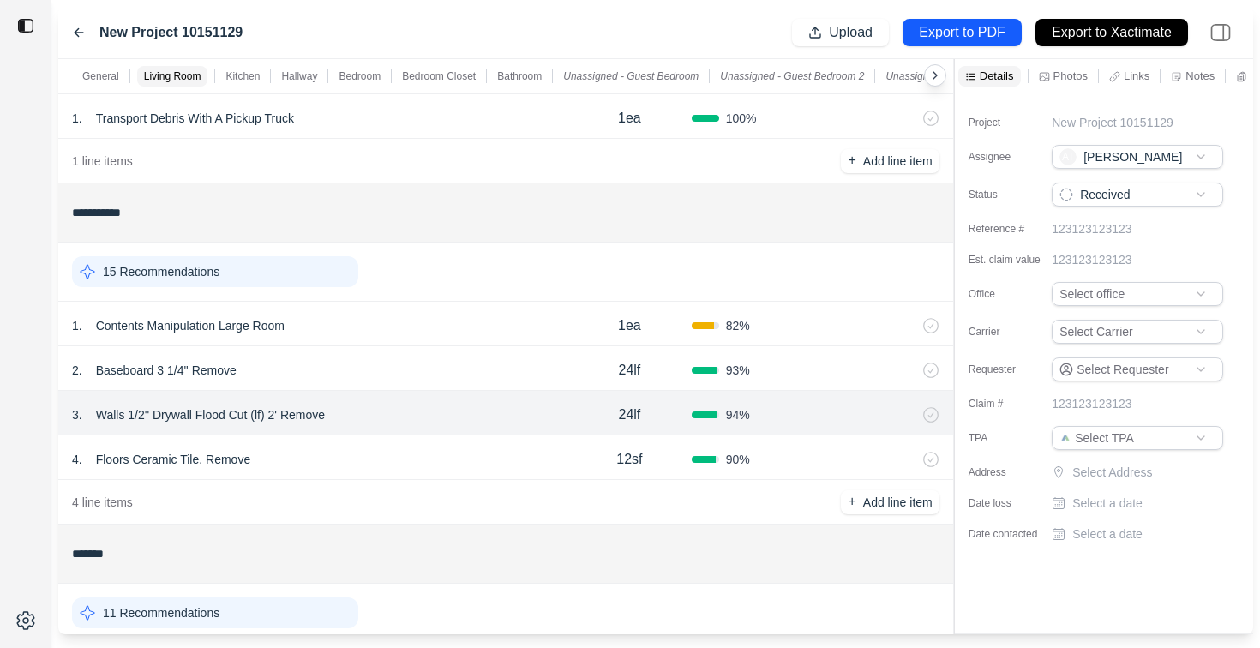
click at [502, 326] on div "1 . Contents Manipulation Large Room" at bounding box center [319, 326] width 495 height 24
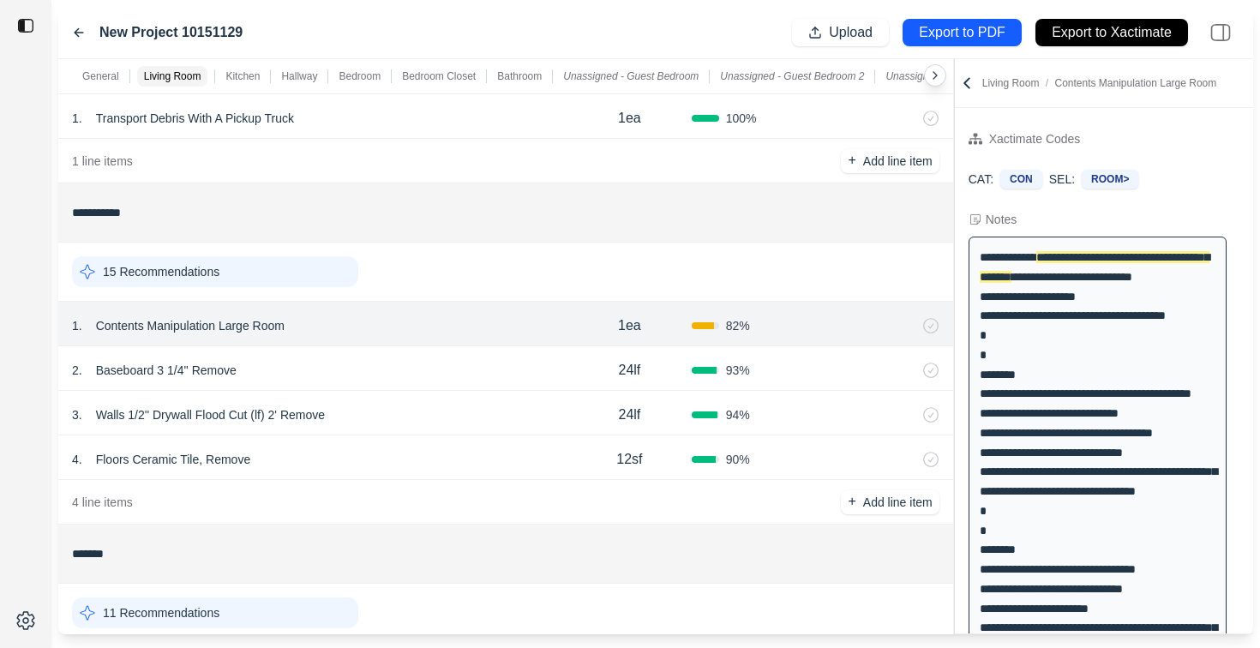
click at [452, 372] on div "2 . Baseboard 3 1/4'' Remove" at bounding box center [319, 370] width 495 height 24
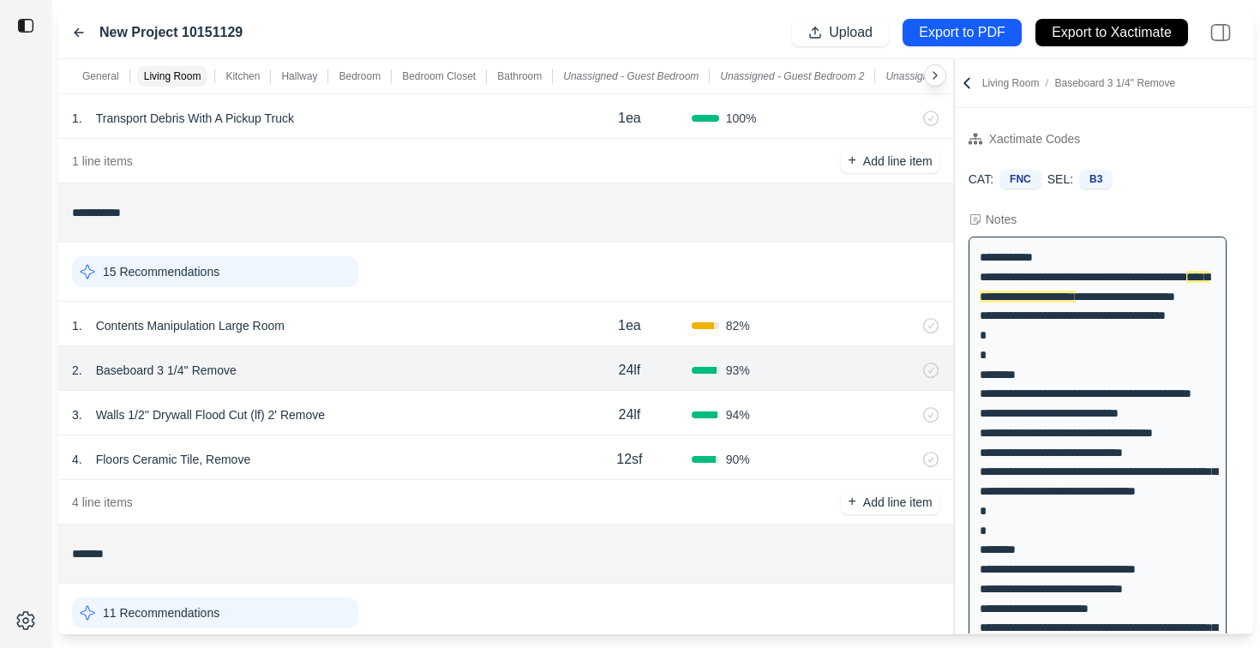
click at [456, 329] on div "1 . Contents Manipulation Large Room" at bounding box center [319, 326] width 495 height 24
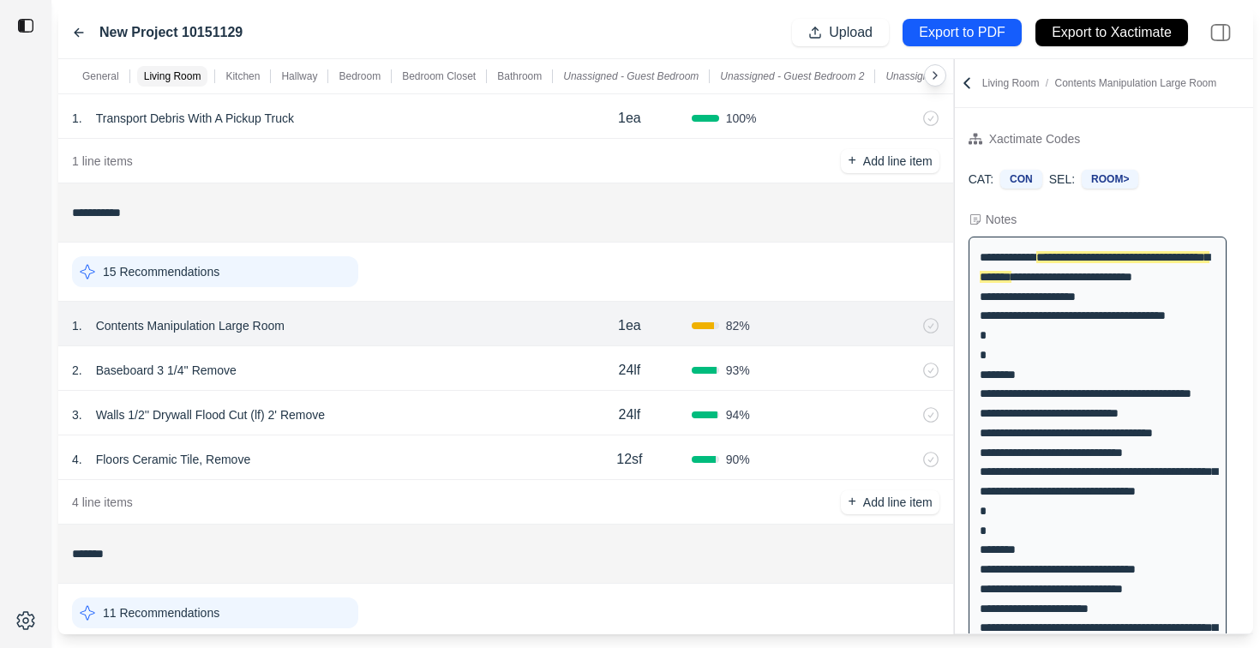
click at [453, 373] on div "2 . Baseboard 3 1/4'' Remove" at bounding box center [319, 370] width 495 height 24
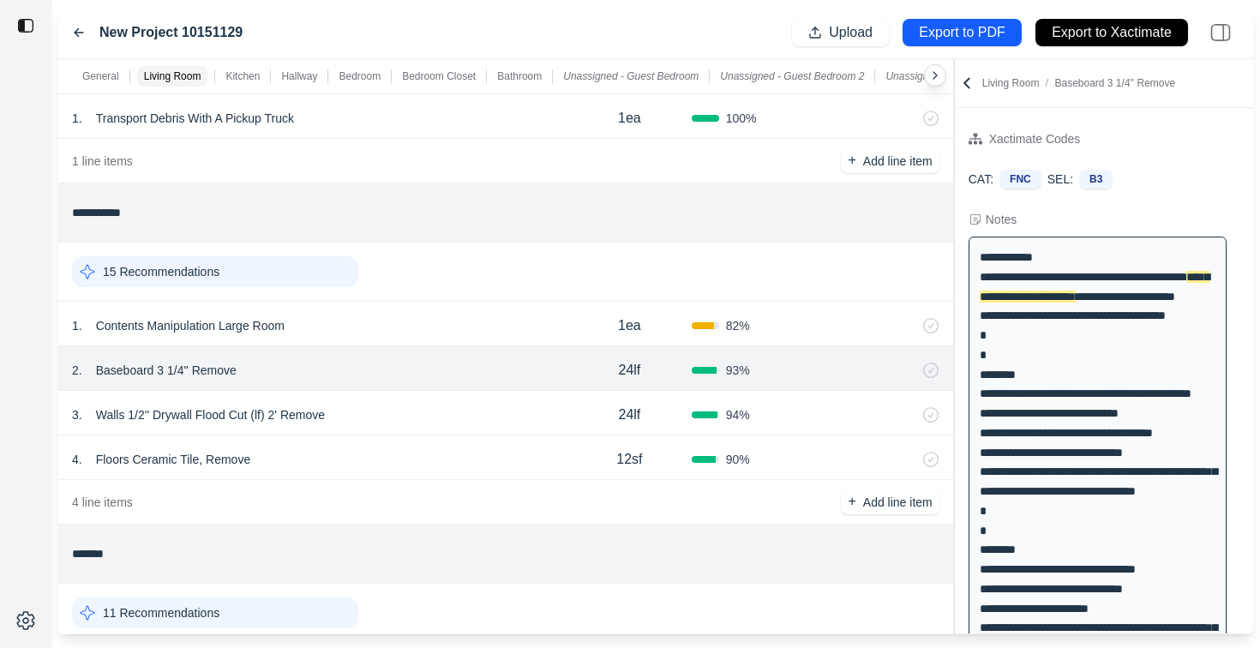
click at [455, 339] on div "1 . Contents Manipulation Large Room 1ea 82 %" at bounding box center [505, 324] width 895 height 45
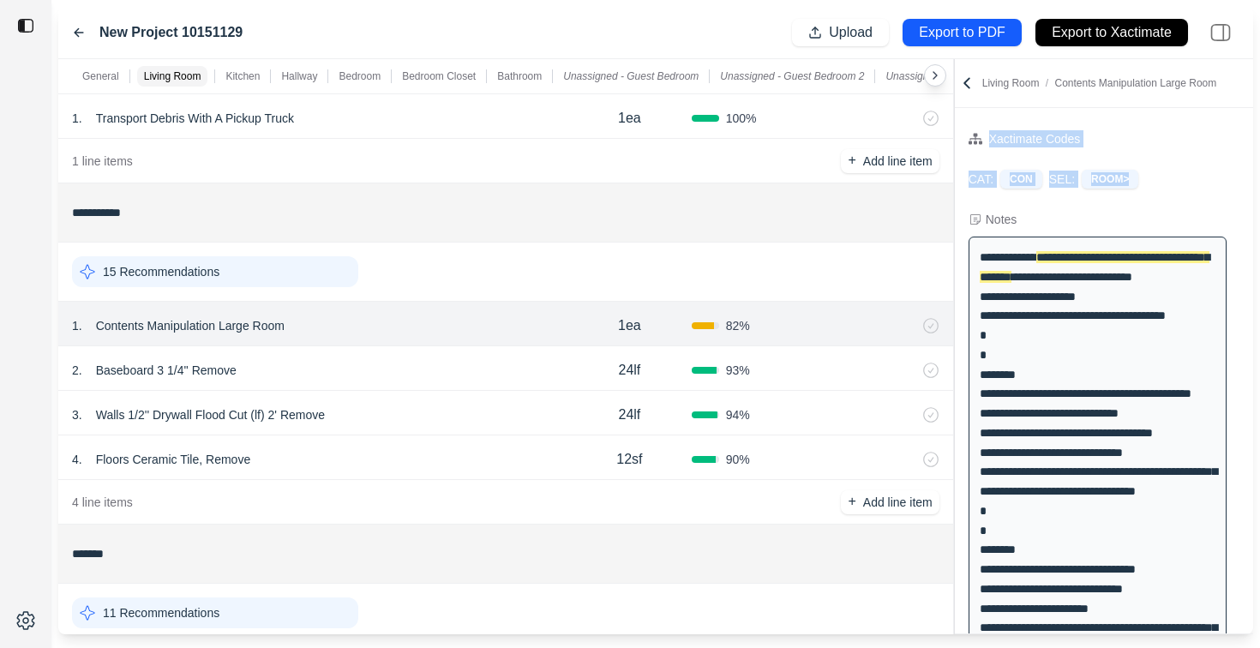
drag, startPoint x: 1165, startPoint y: 179, endPoint x: 970, endPoint y: 134, distance: 199.8
click at [970, 134] on div "Xactimate Codes CAT: CON SEL: ROOM>" at bounding box center [1104, 166] width 298 height 74
click at [1164, 178] on div "CAT: CON SEL: ROOM>" at bounding box center [1104, 179] width 271 height 19
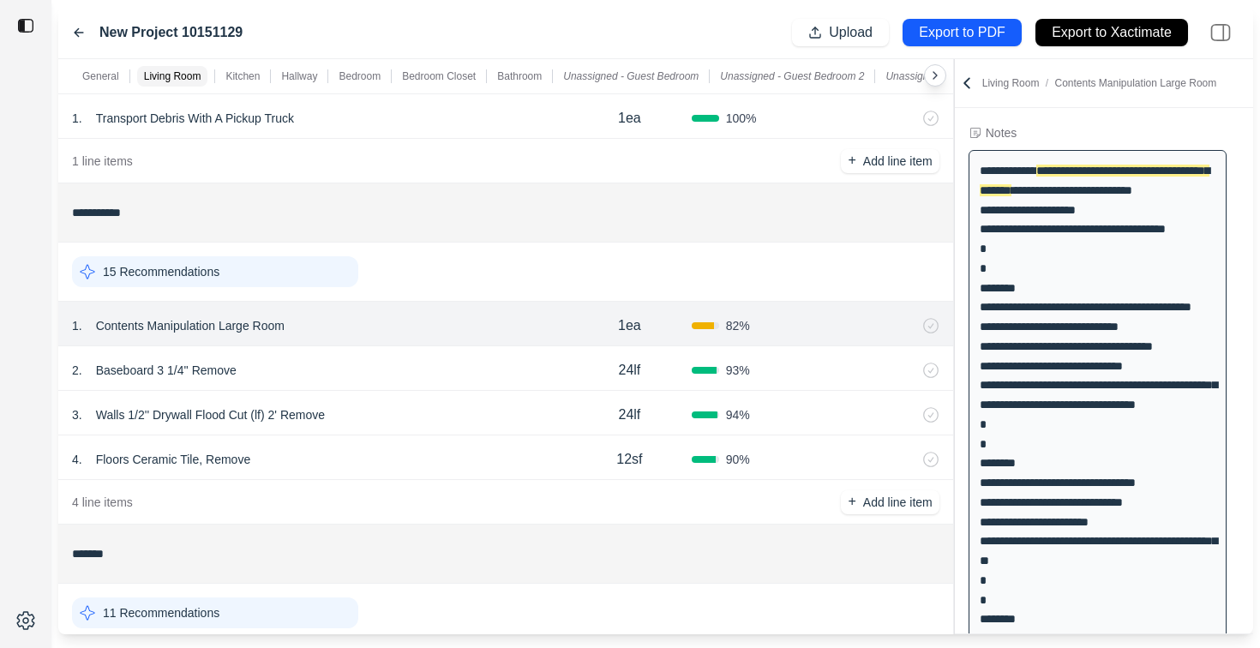
scroll to position [0, 0]
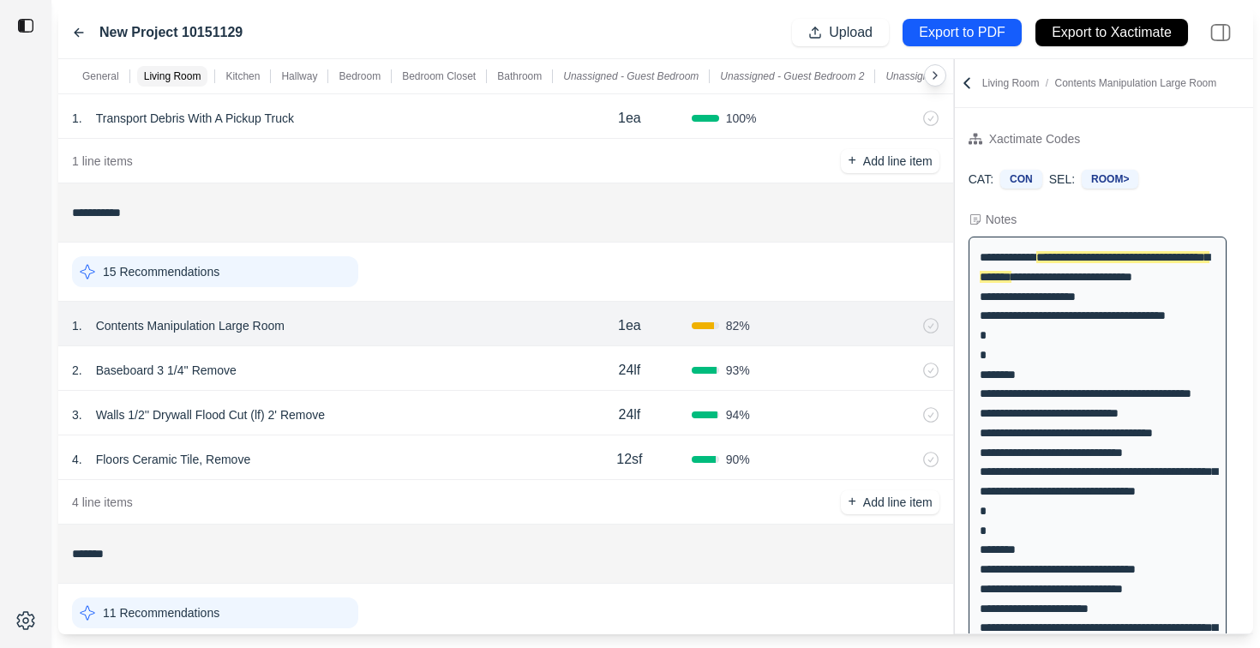
click at [451, 369] on div "2 . Baseboard 3 1/4'' Remove" at bounding box center [319, 370] width 495 height 24
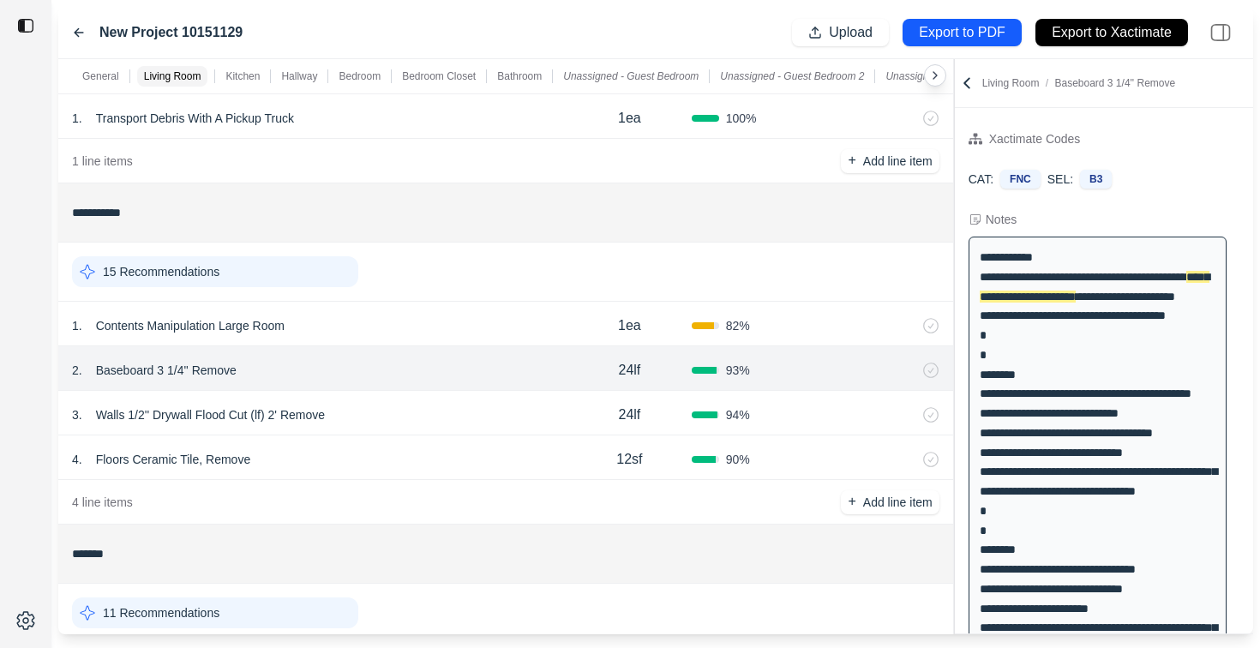
click at [460, 419] on div "3 . Walls 1/2'' Drywall Flood Cut (lf) 2' Remove" at bounding box center [319, 415] width 495 height 24
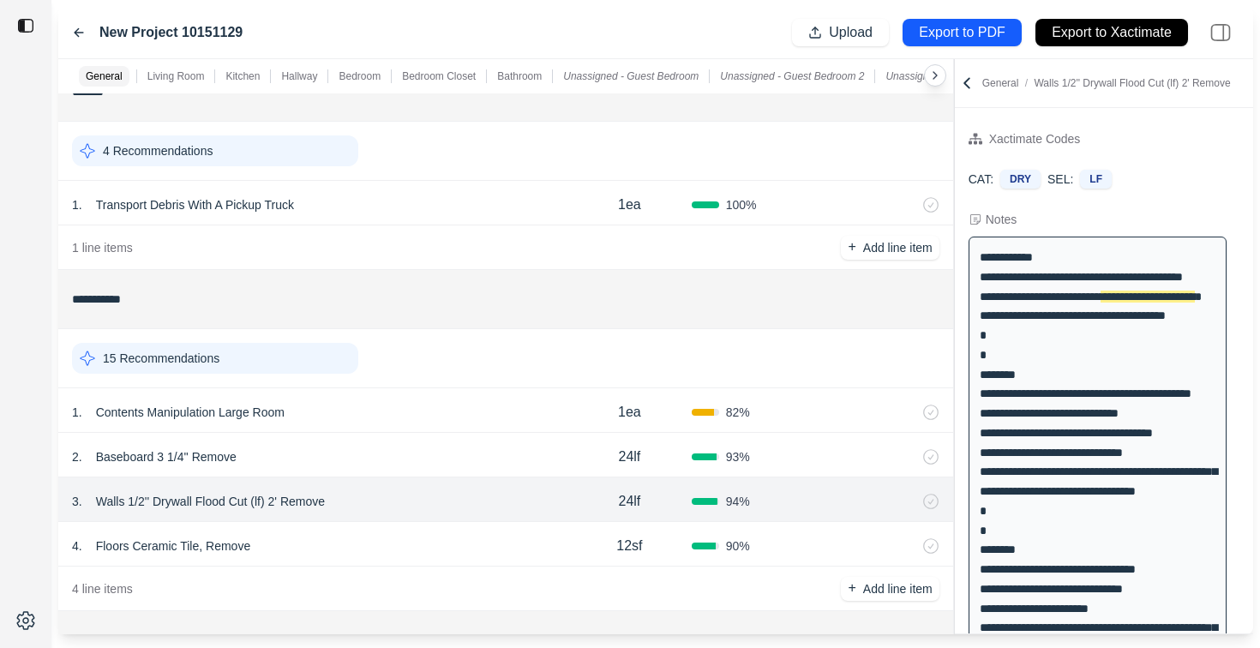
scroll to position [25, 0]
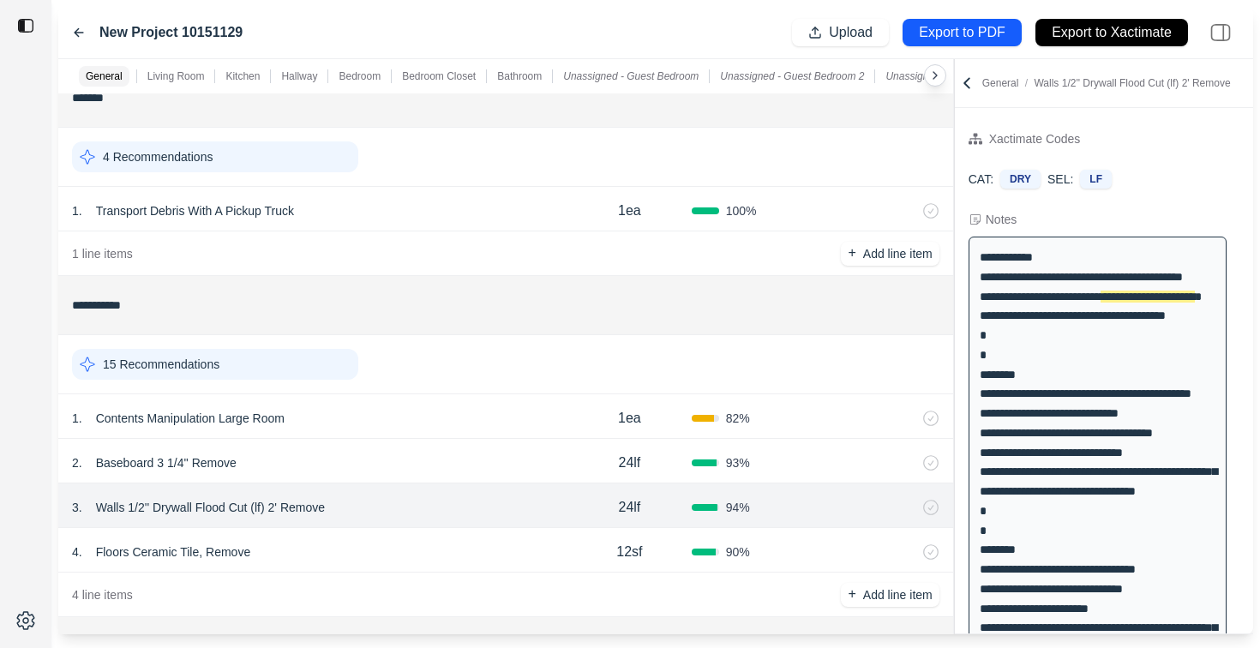
click at [235, 357] on div "15 Recommendations" at bounding box center [215, 364] width 286 height 31
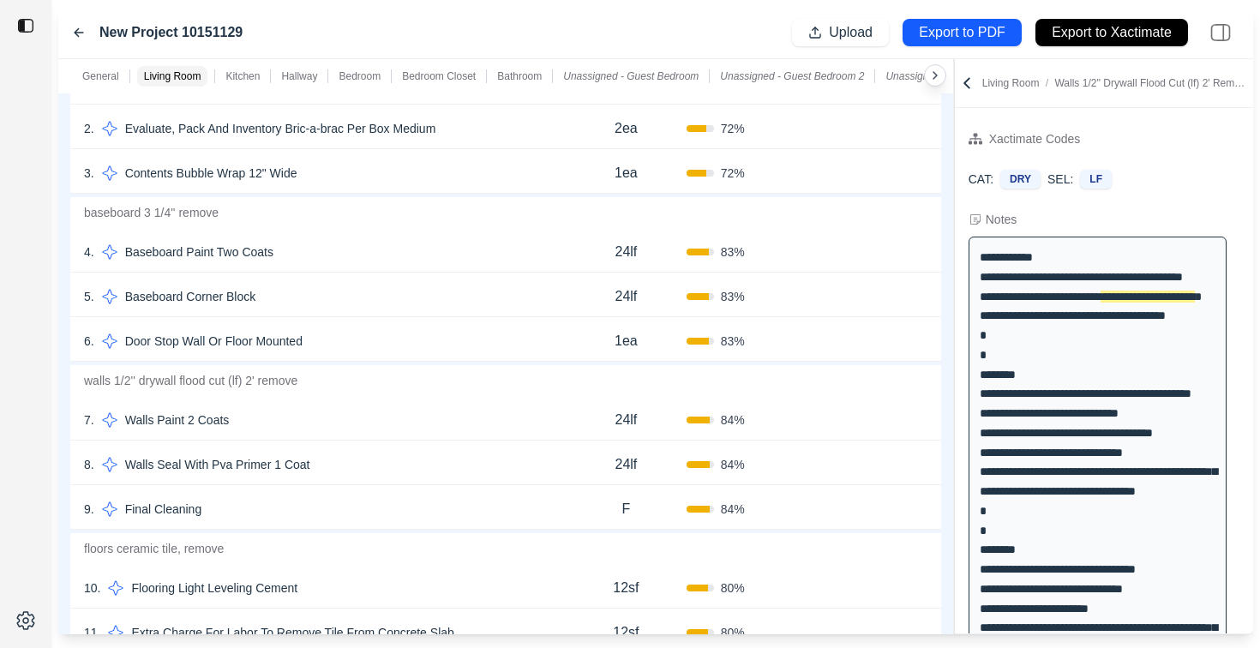
scroll to position [408, 0]
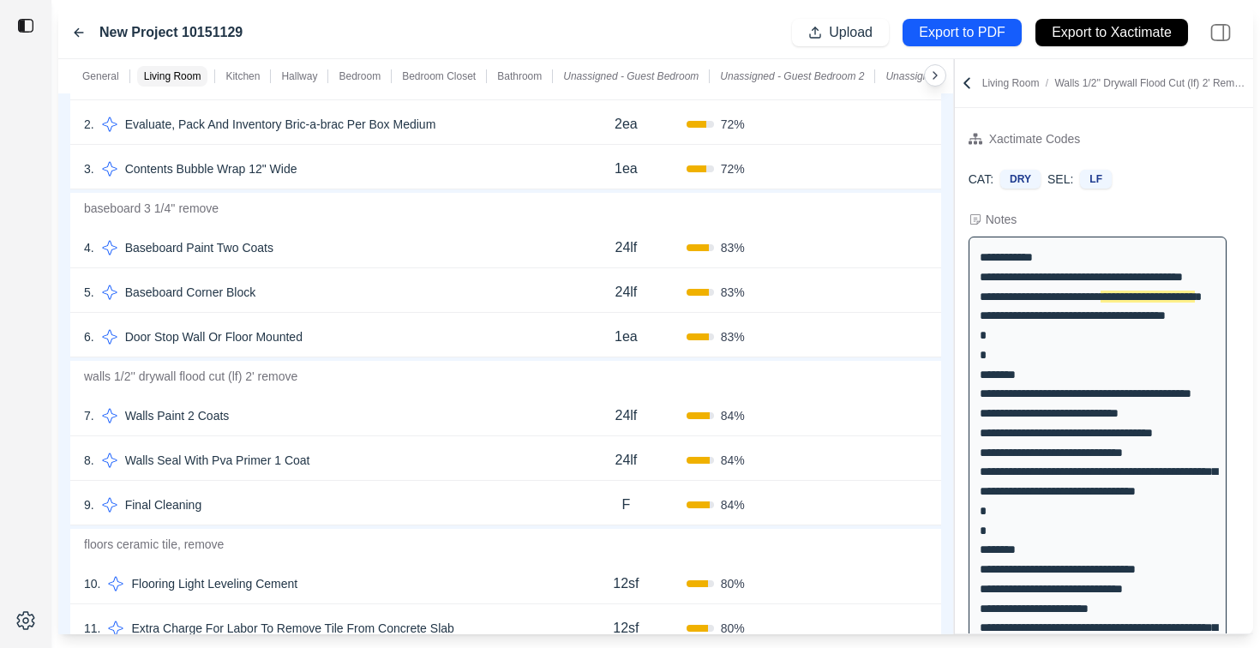
click at [417, 411] on div "7 . Walls Paint 2 Coats" at bounding box center [325, 416] width 482 height 24
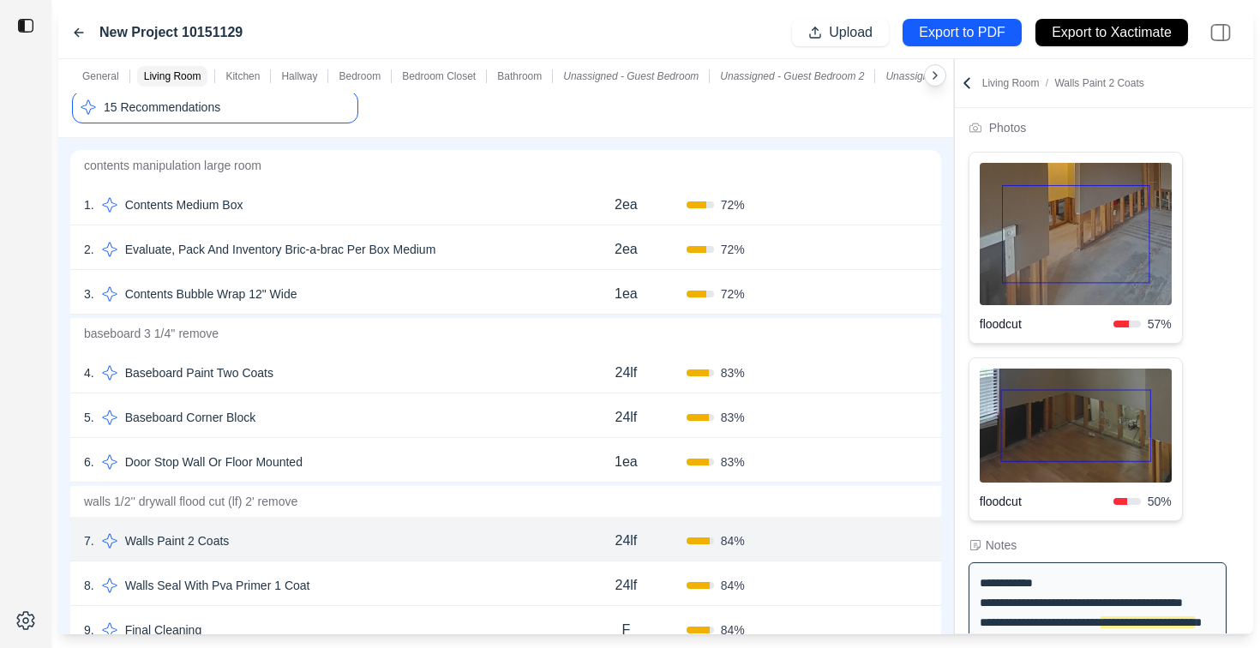
scroll to position [253, 0]
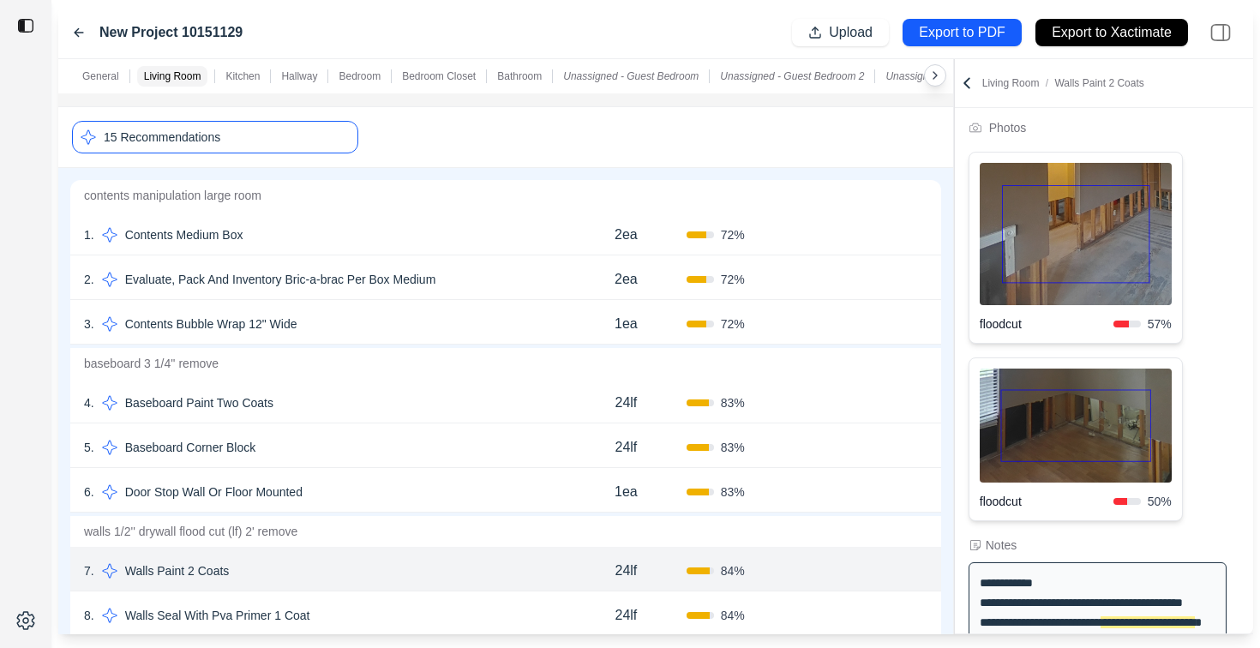
click at [333, 134] on div "15 Recommendations" at bounding box center [215, 137] width 286 height 33
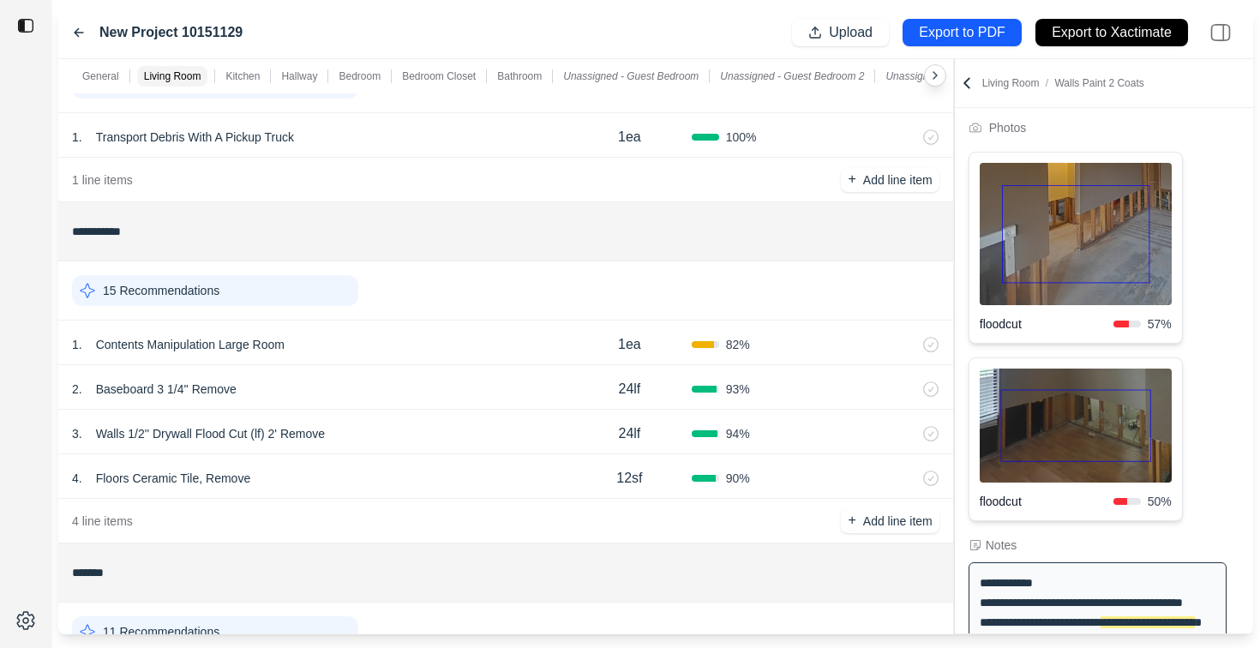
scroll to position [0, 0]
